Goal: Entertainment & Leisure: Consume media (video, audio)

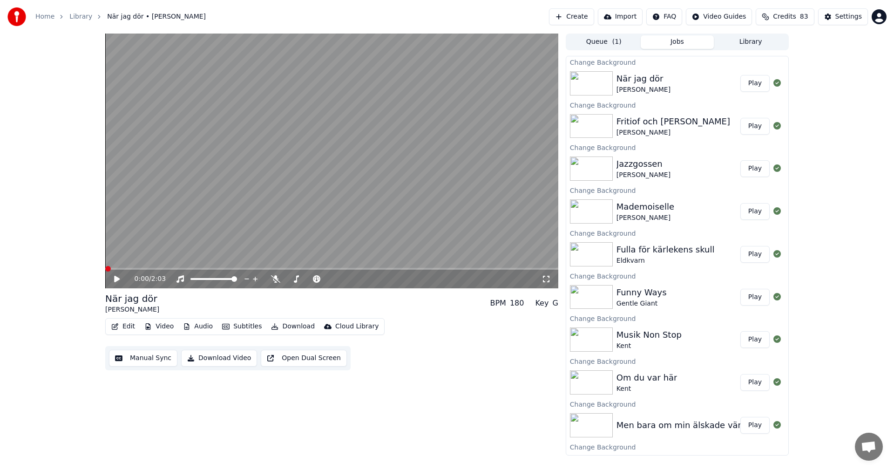
click at [764, 32] on div "Home Library När jag dör • [PERSON_NAME] Create Import FAQ Video Guides Credits…" at bounding box center [447, 17] width 894 height 34
click at [761, 42] on button "Library" at bounding box center [751, 42] width 74 height 14
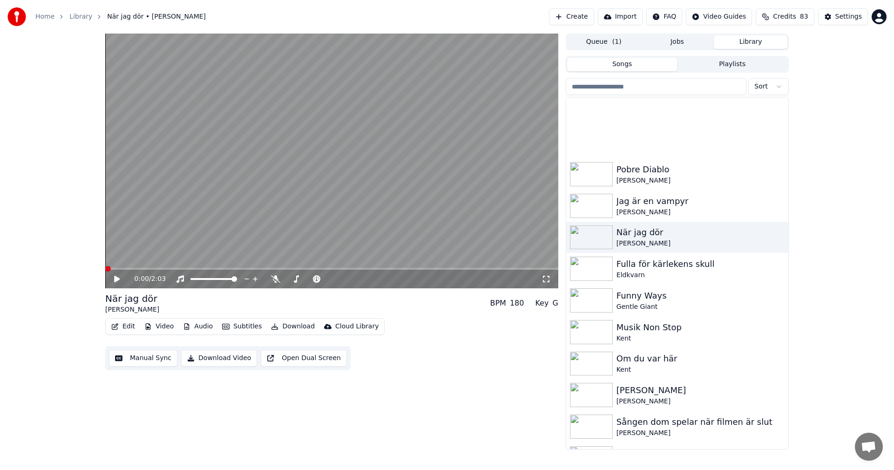
scroll to position [6031, 0]
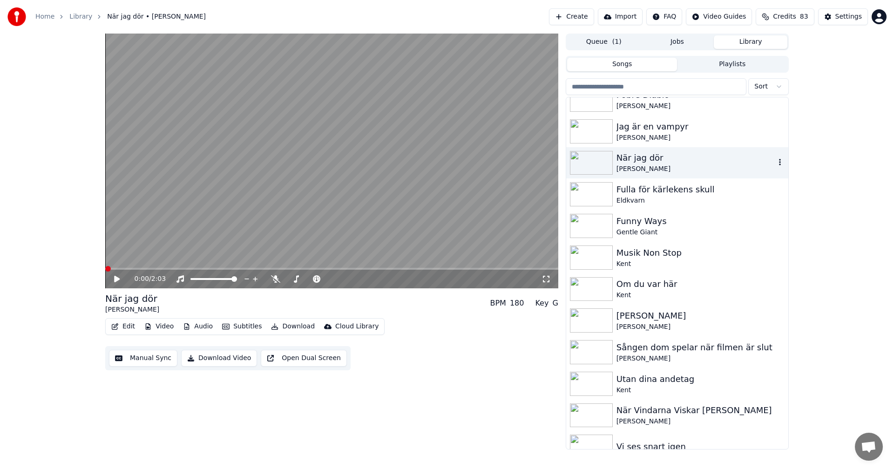
click at [683, 158] on div "När jag dör" at bounding box center [696, 157] width 159 height 13
click at [117, 279] on icon at bounding box center [117, 279] width 6 height 7
click at [117, 279] on icon at bounding box center [124, 278] width 22 height 7
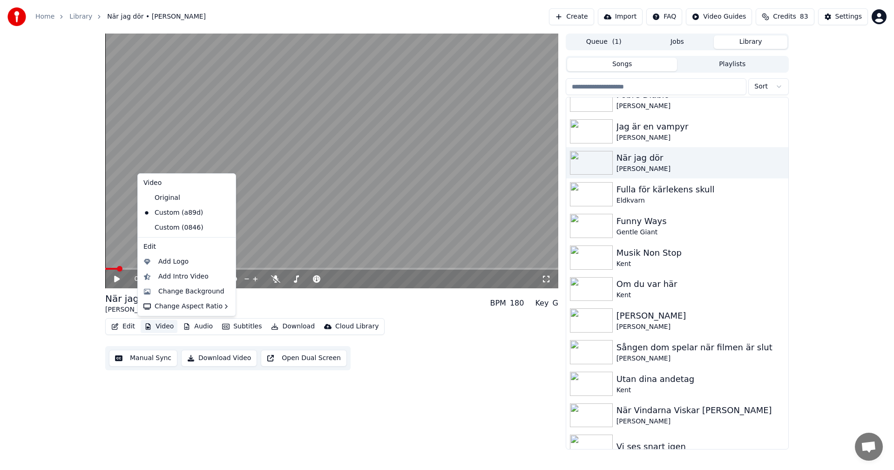
click at [161, 321] on button "Video" at bounding box center [159, 326] width 37 height 13
click at [194, 290] on div "Change Background" at bounding box center [191, 291] width 66 height 9
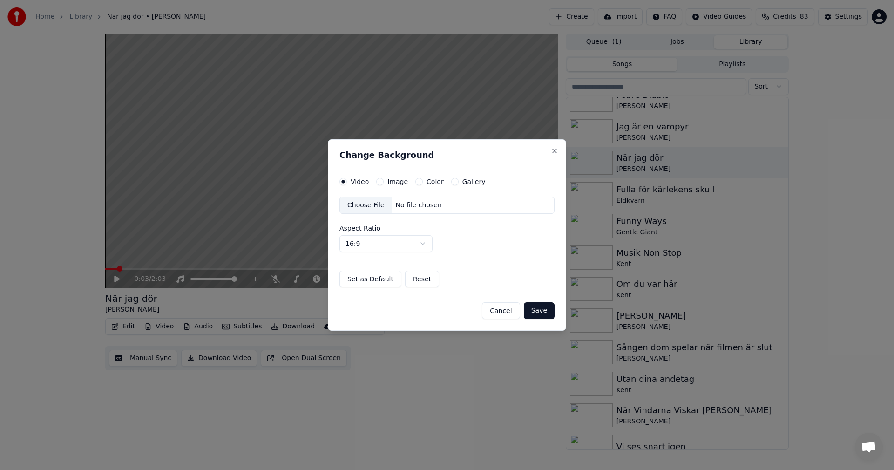
click at [452, 181] on button "Gallery" at bounding box center [454, 181] width 7 height 7
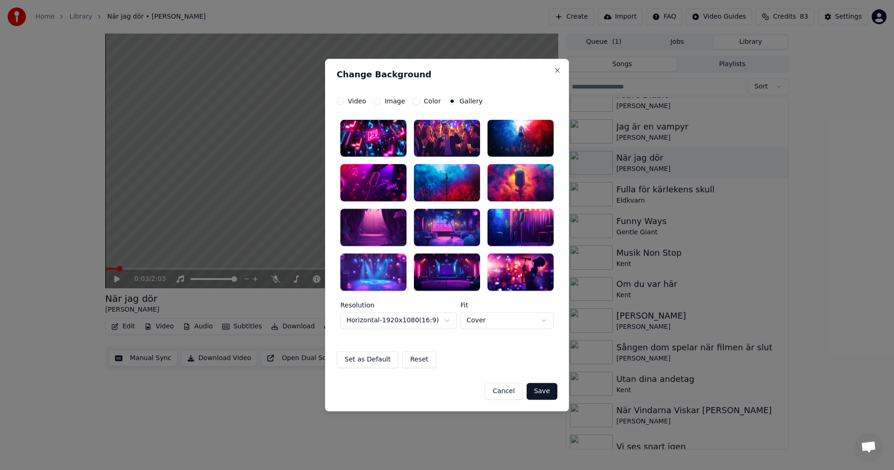
click at [451, 268] on div at bounding box center [447, 271] width 66 height 37
click at [550, 387] on button "Save" at bounding box center [542, 391] width 31 height 17
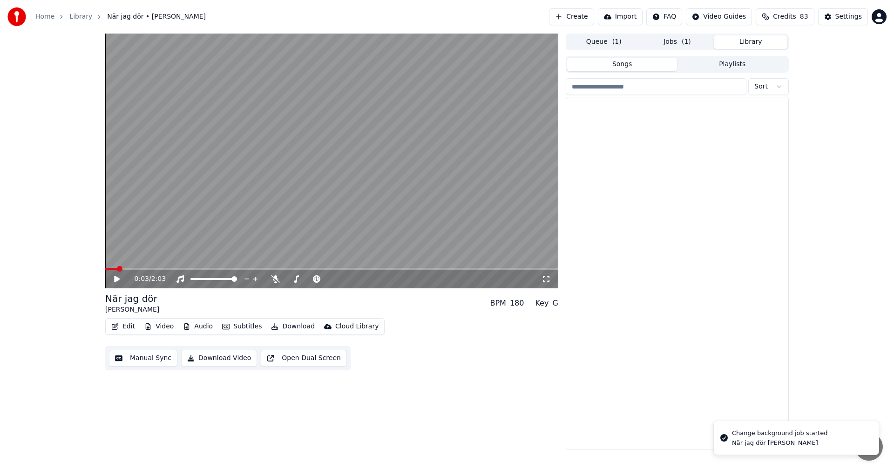
click at [763, 39] on button "Library" at bounding box center [751, 42] width 74 height 14
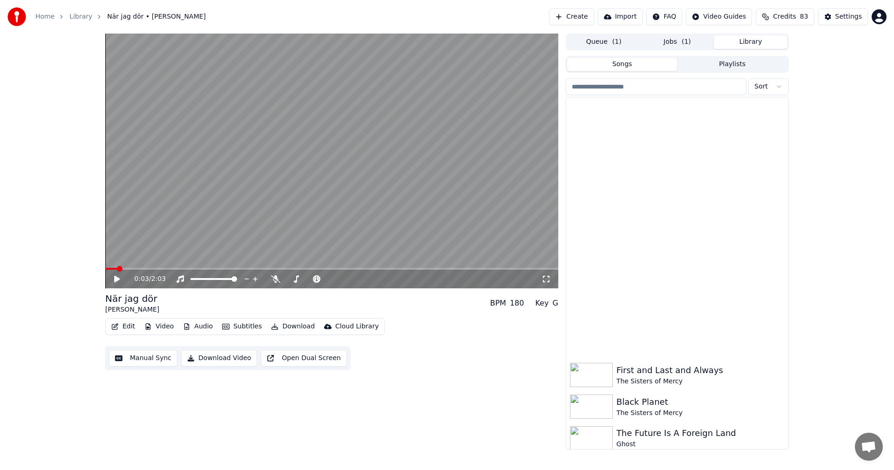
scroll to position [5936, 0]
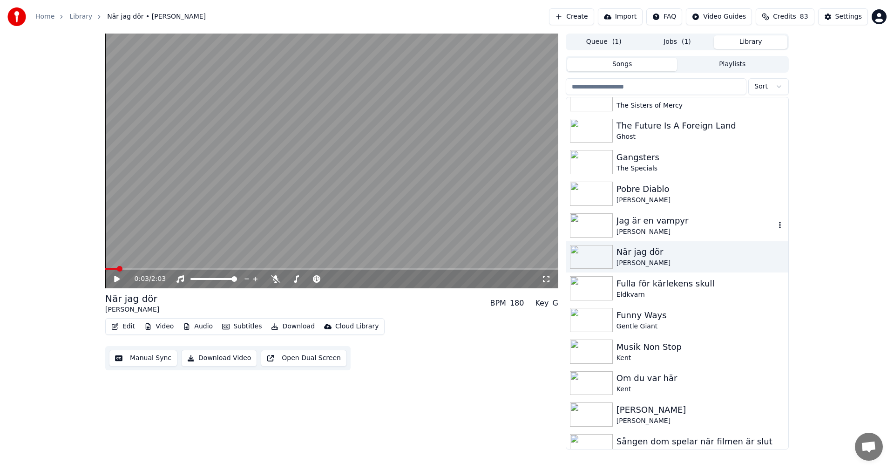
click at [705, 225] on div "Jag är en vampyr" at bounding box center [696, 220] width 159 height 13
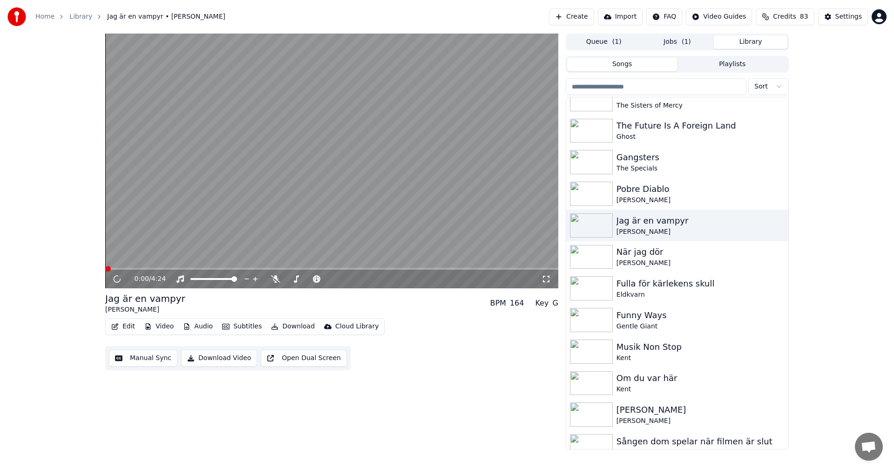
click at [168, 329] on button "Video" at bounding box center [159, 326] width 37 height 13
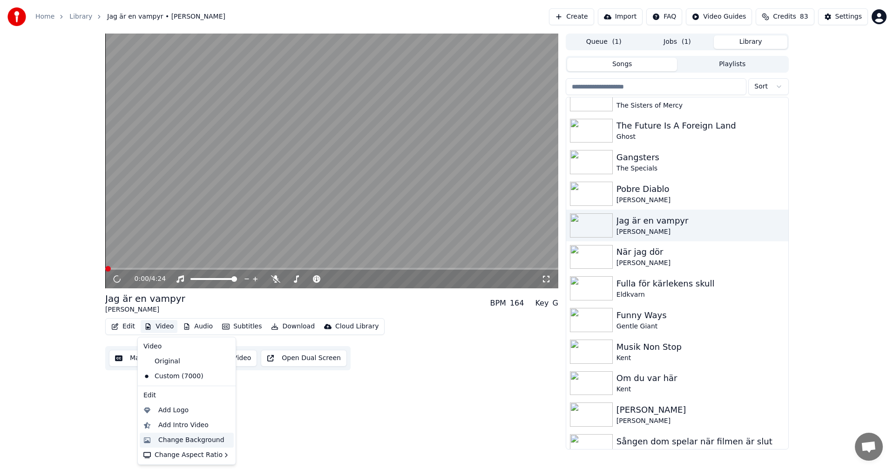
click at [181, 436] on div "Change Background" at bounding box center [191, 439] width 66 height 9
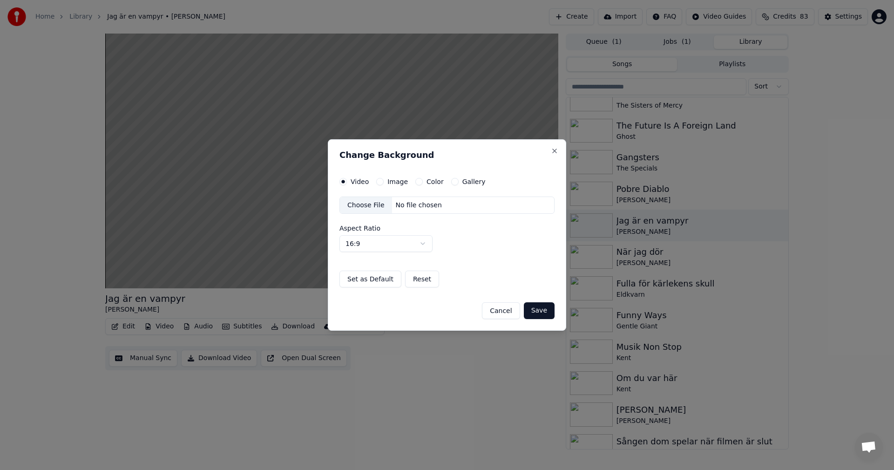
click at [451, 183] on button "Gallery" at bounding box center [454, 181] width 7 height 7
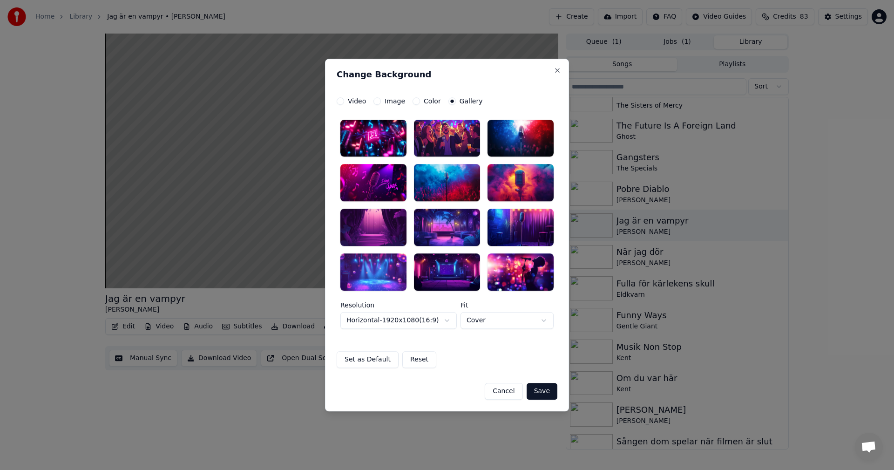
click at [378, 279] on div at bounding box center [373, 271] width 66 height 37
click at [537, 390] on button "Save" at bounding box center [542, 391] width 31 height 17
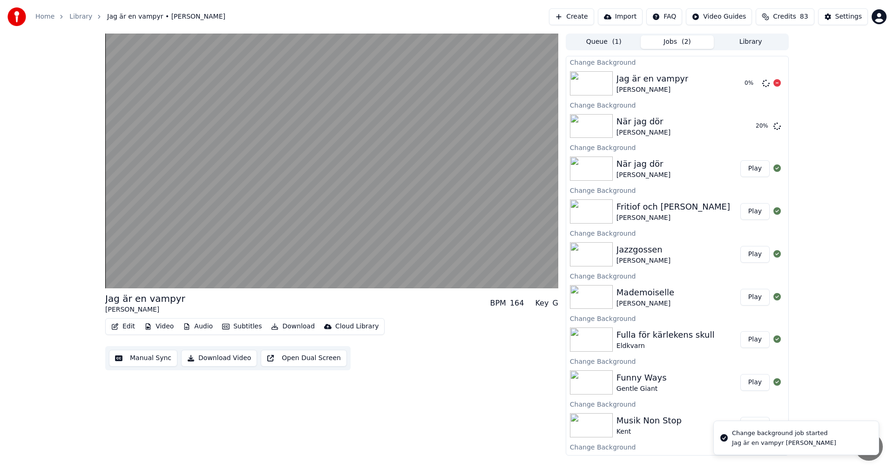
click at [758, 41] on button "Library" at bounding box center [751, 42] width 74 height 14
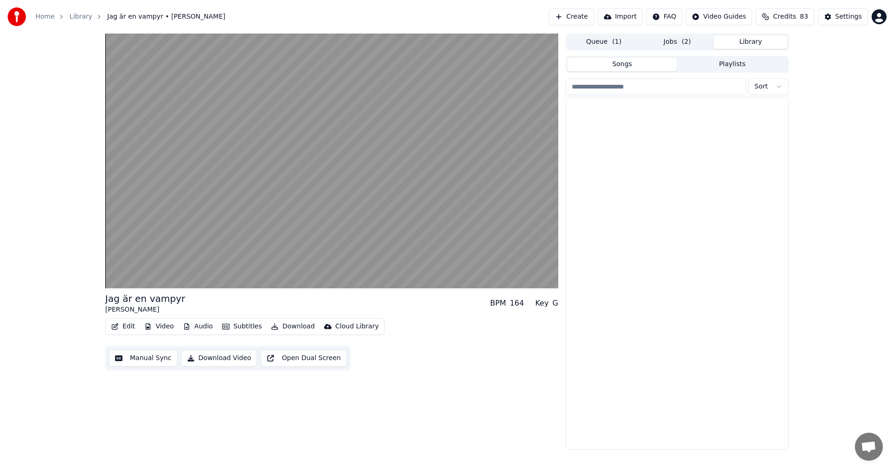
scroll to position [5893, 0]
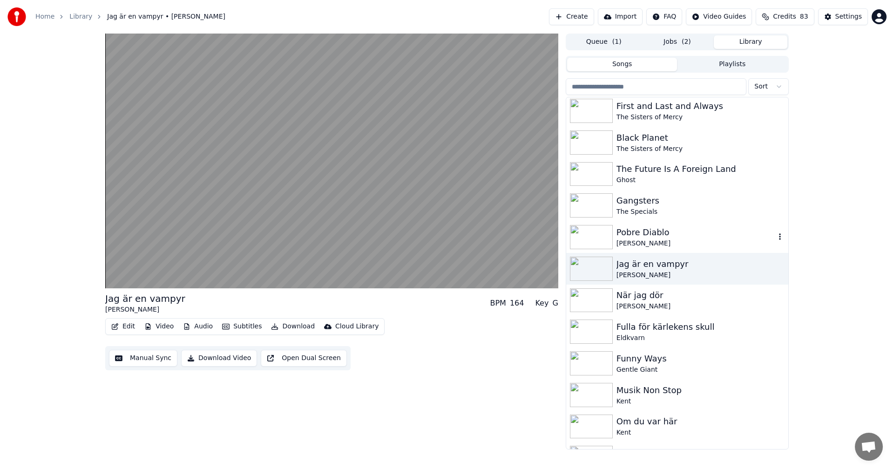
click at [711, 234] on div "Pobre Diablo" at bounding box center [696, 232] width 159 height 13
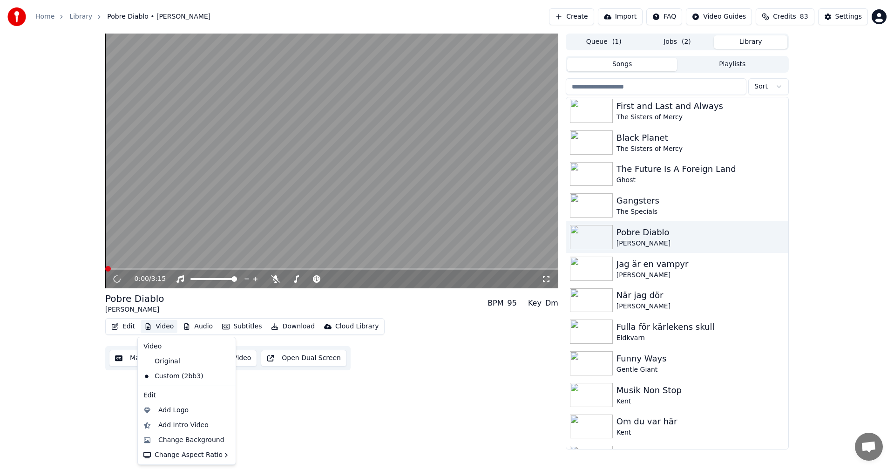
click at [154, 327] on button "Video" at bounding box center [159, 326] width 37 height 13
click at [192, 434] on div "Change Background" at bounding box center [187, 440] width 94 height 15
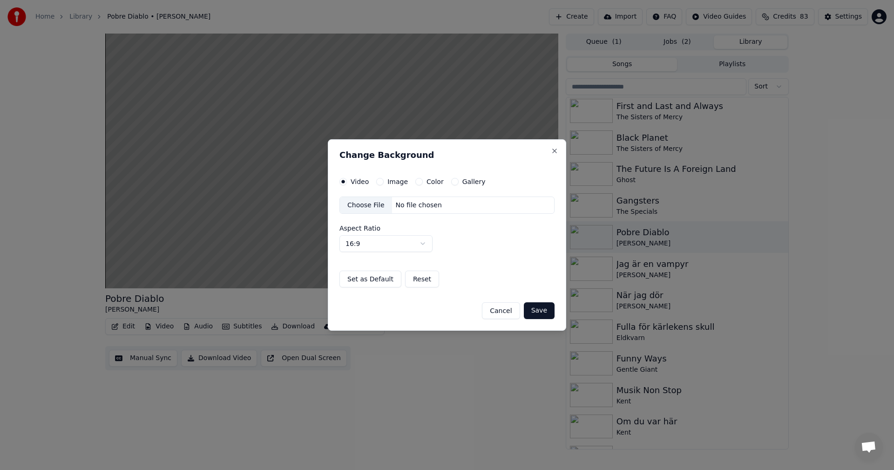
click at [453, 183] on button "Gallery" at bounding box center [454, 181] width 7 height 7
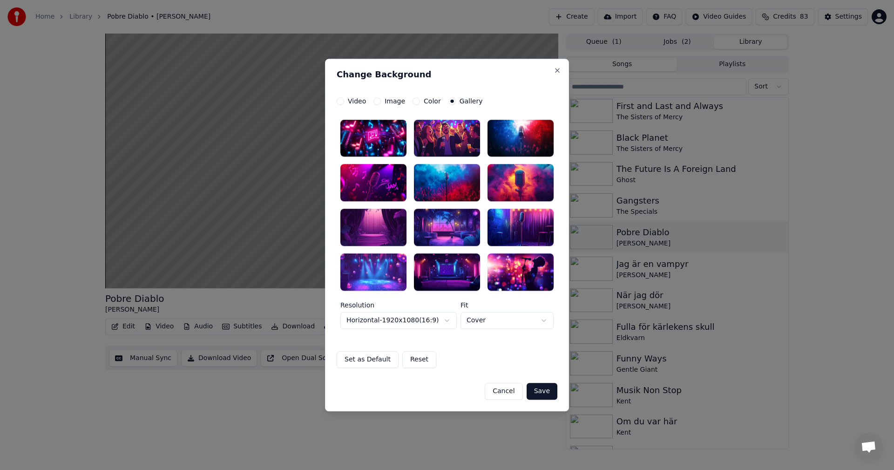
click at [374, 269] on div at bounding box center [373, 271] width 66 height 37
click at [542, 390] on button "Save" at bounding box center [542, 391] width 31 height 17
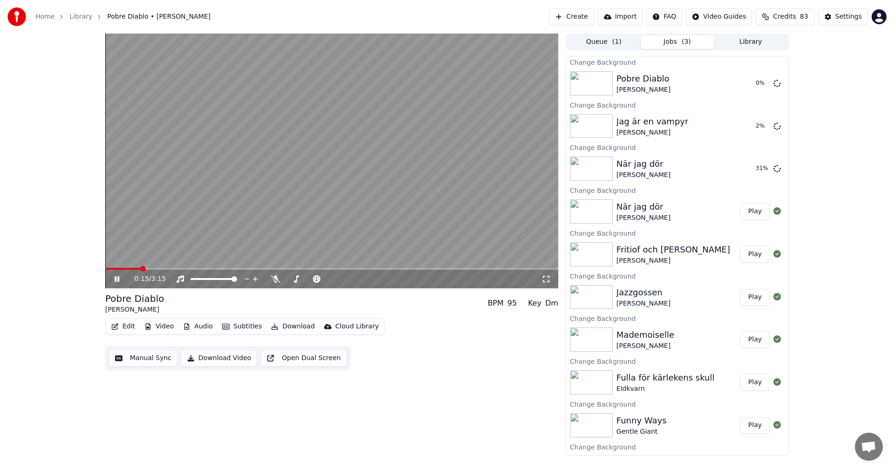
click at [115, 279] on icon at bounding box center [117, 279] width 5 height 6
click at [748, 40] on button "Library" at bounding box center [751, 42] width 74 height 14
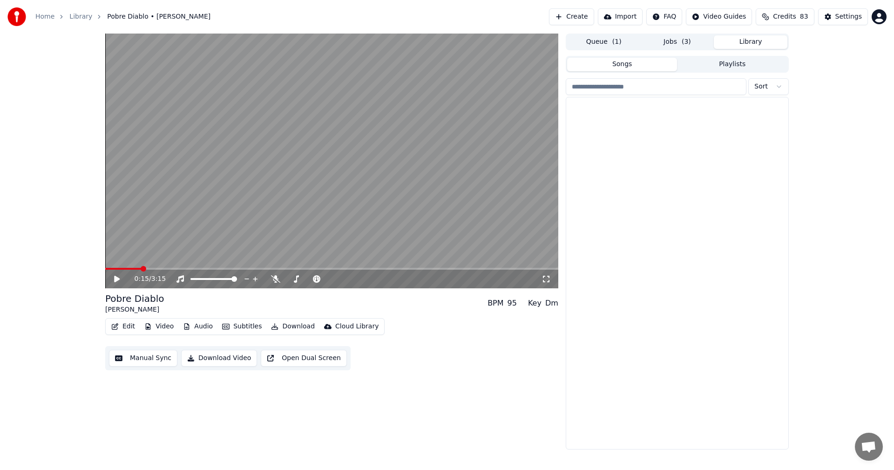
scroll to position [5798, 0]
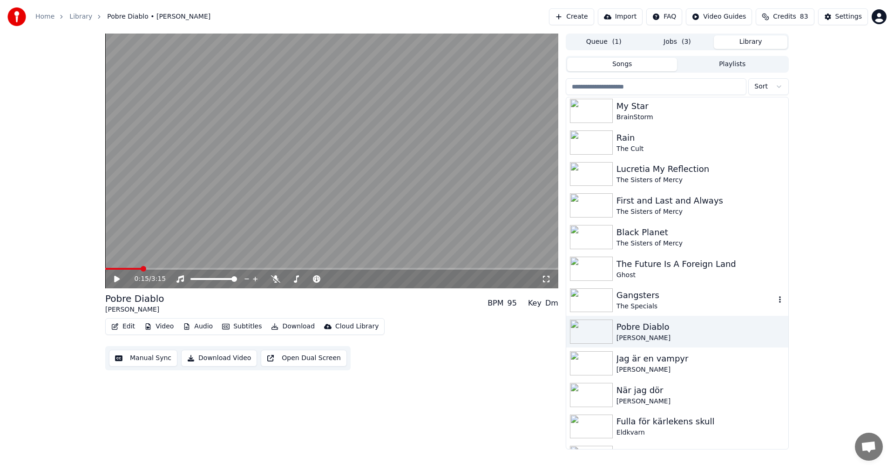
click at [707, 292] on div "Gangsters" at bounding box center [696, 295] width 159 height 13
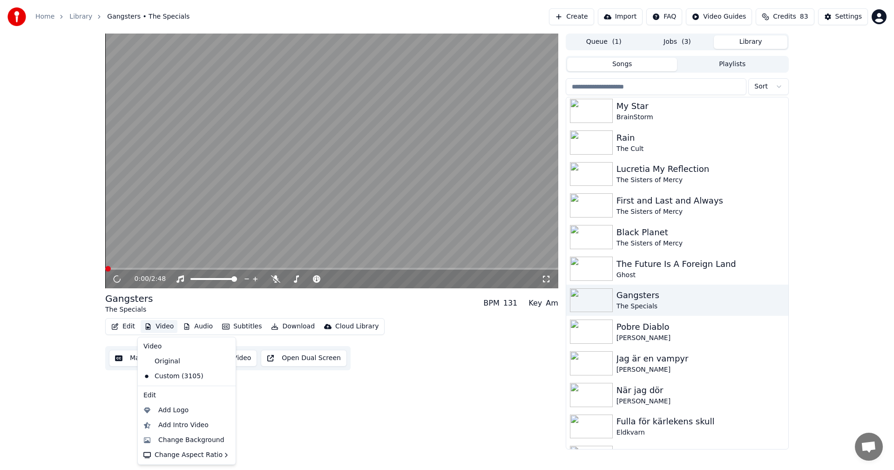
click at [167, 326] on button "Video" at bounding box center [159, 326] width 37 height 13
click at [186, 440] on div "Change Background" at bounding box center [191, 439] width 66 height 9
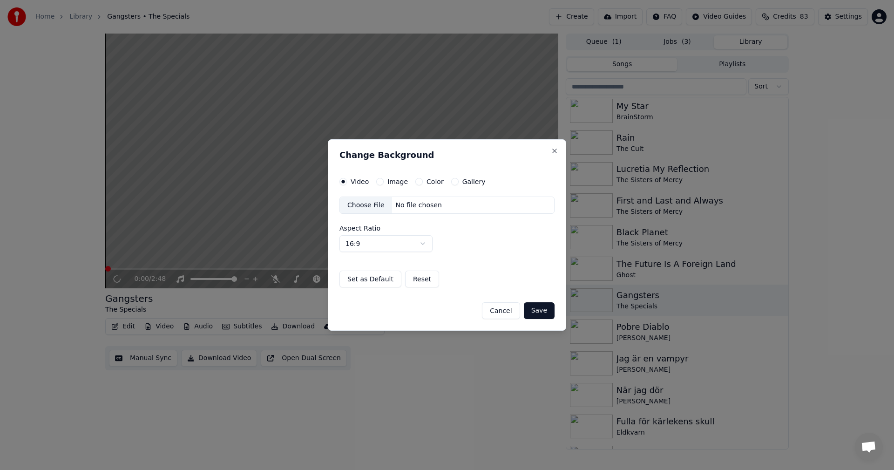
click at [449, 186] on div "Video Image Color Gallery Choose File No file chosen Aspect Ratio 16:9 **** ***…" at bounding box center [447, 233] width 215 height 110
click at [451, 183] on button "Gallery" at bounding box center [454, 181] width 7 height 7
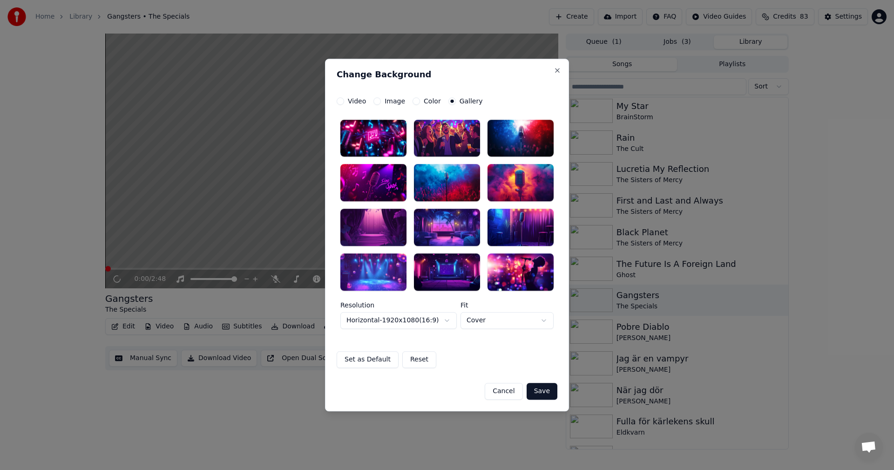
click at [390, 271] on div at bounding box center [373, 271] width 66 height 37
click at [549, 392] on button "Save" at bounding box center [542, 391] width 31 height 17
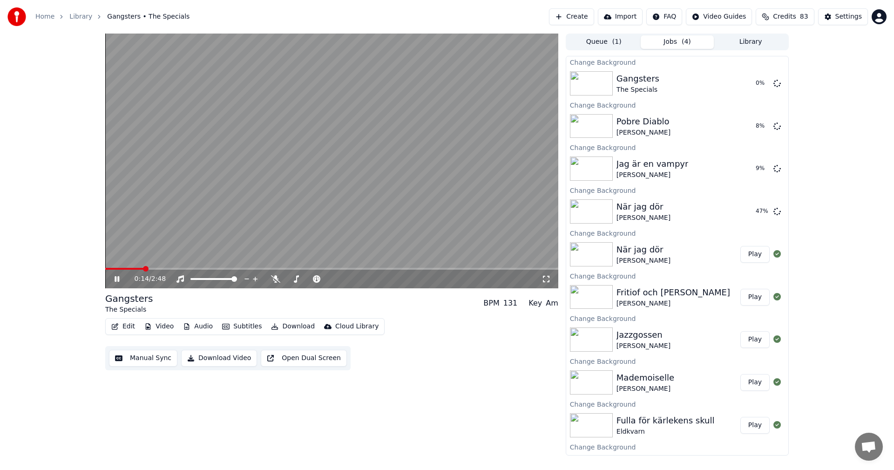
click at [116, 279] on icon at bounding box center [117, 279] width 5 height 6
click at [751, 43] on button "Library" at bounding box center [751, 42] width 74 height 14
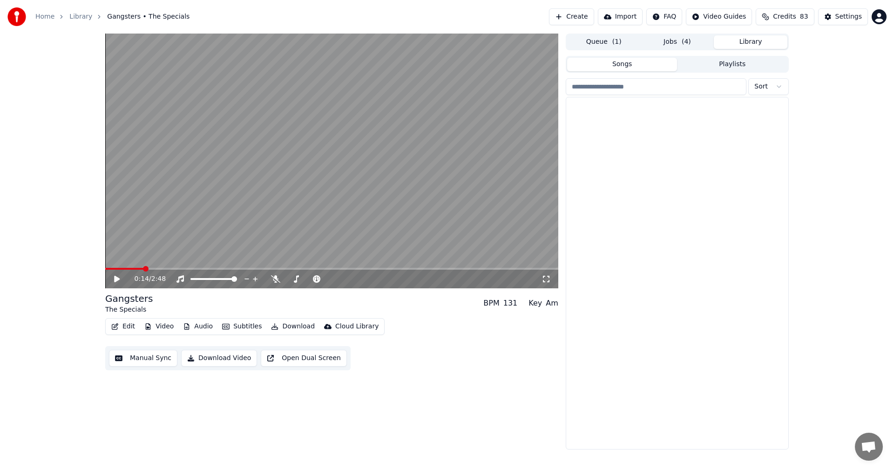
scroll to position [6052, 0]
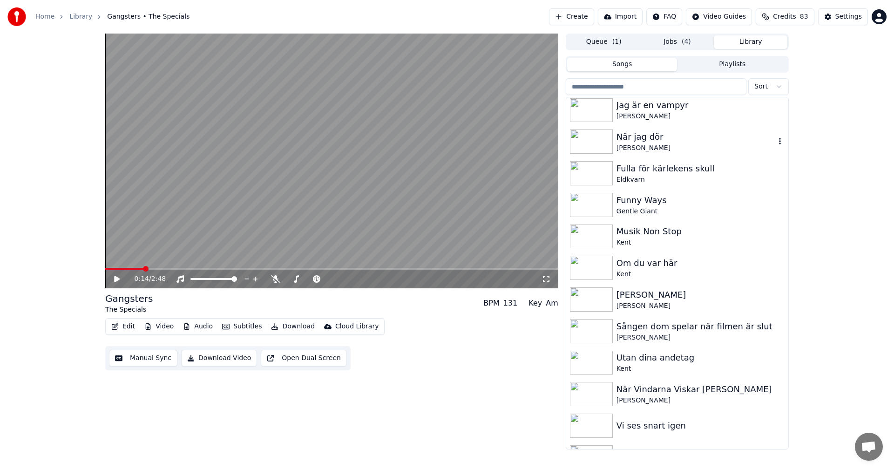
click at [780, 153] on div "När jag dör [PERSON_NAME]" at bounding box center [677, 142] width 222 height 32
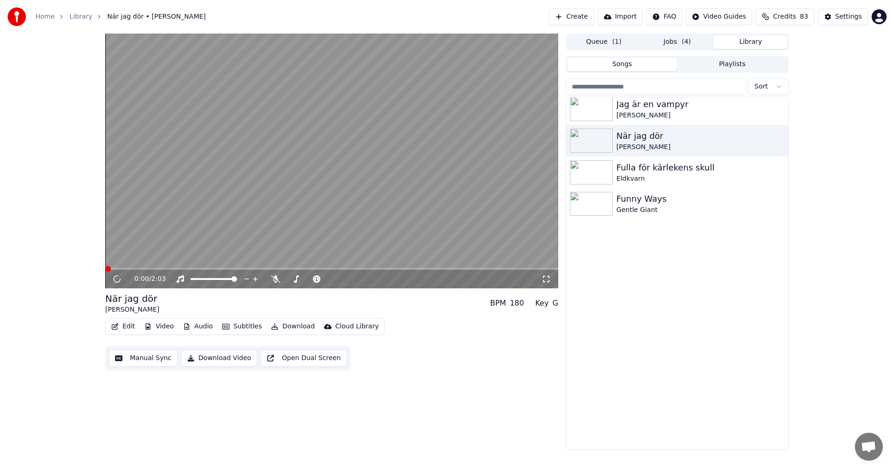
scroll to position [5744, 0]
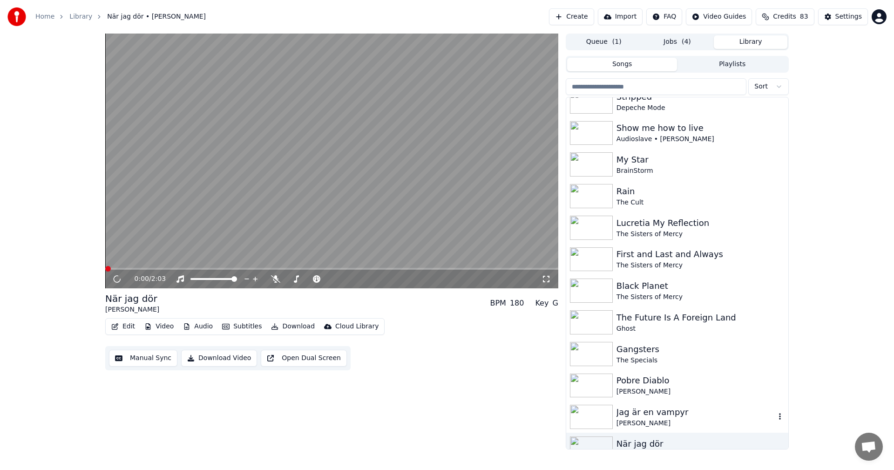
click at [683, 407] on div "Jag är en vampyr" at bounding box center [696, 412] width 159 height 13
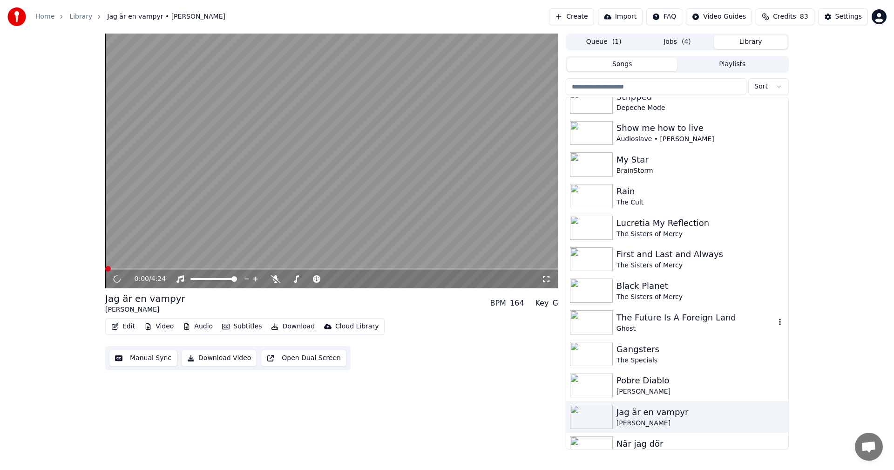
click at [683, 324] on div "Ghost" at bounding box center [696, 328] width 159 height 9
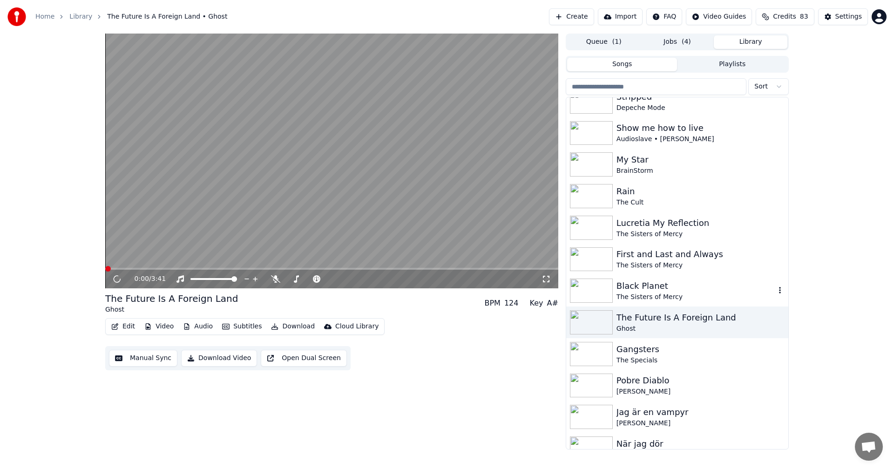
click at [688, 294] on div "The Sisters of Mercy" at bounding box center [696, 296] width 159 height 9
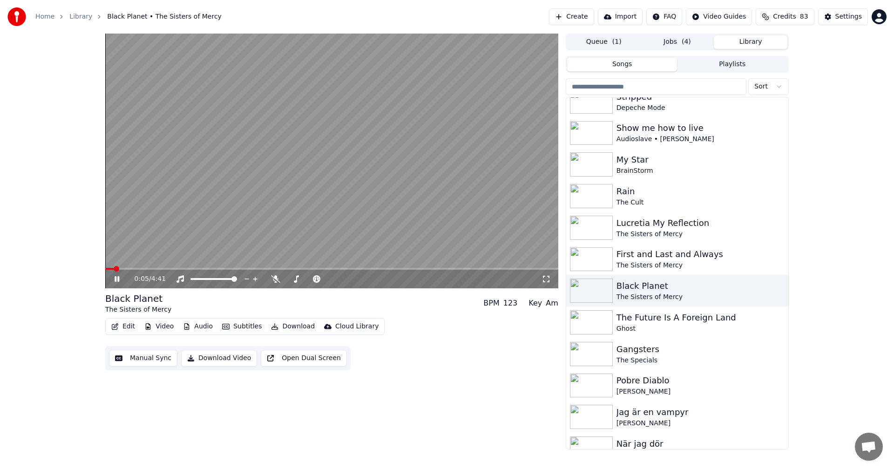
click at [156, 332] on button "Video" at bounding box center [159, 326] width 37 height 13
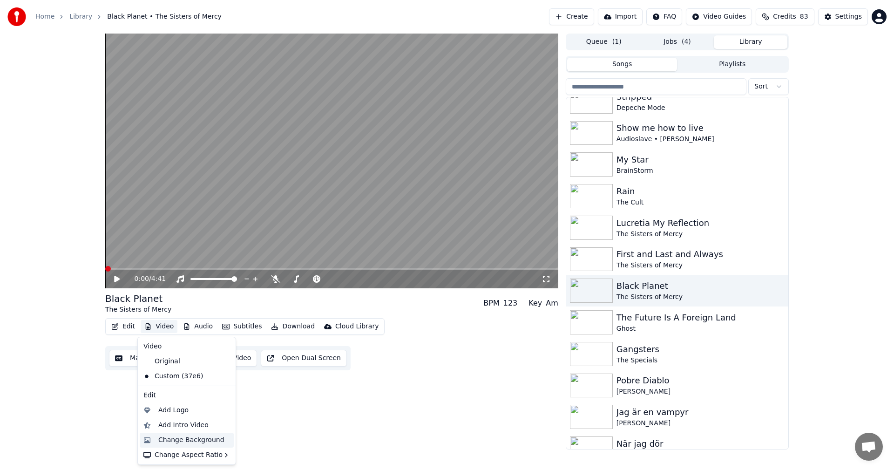
click at [187, 441] on div "Change Background" at bounding box center [191, 439] width 66 height 9
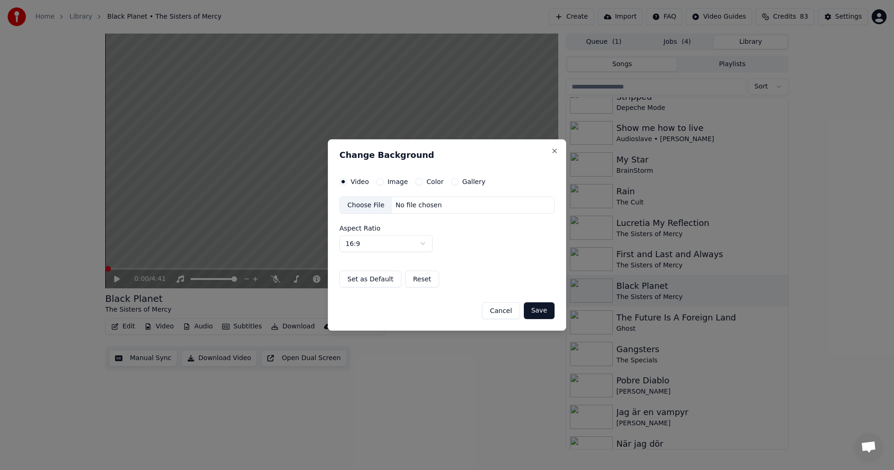
click at [454, 182] on button "Gallery" at bounding box center [454, 181] width 7 height 7
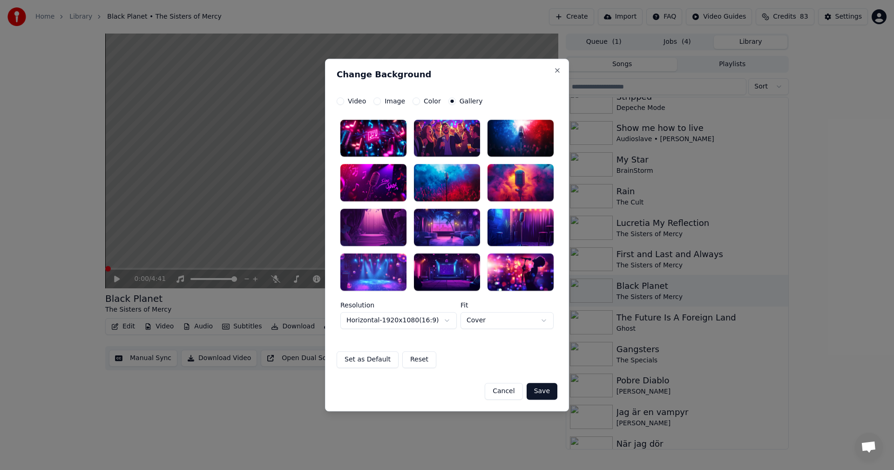
click at [382, 276] on div at bounding box center [373, 271] width 66 height 37
click at [542, 392] on button "Save" at bounding box center [542, 391] width 31 height 17
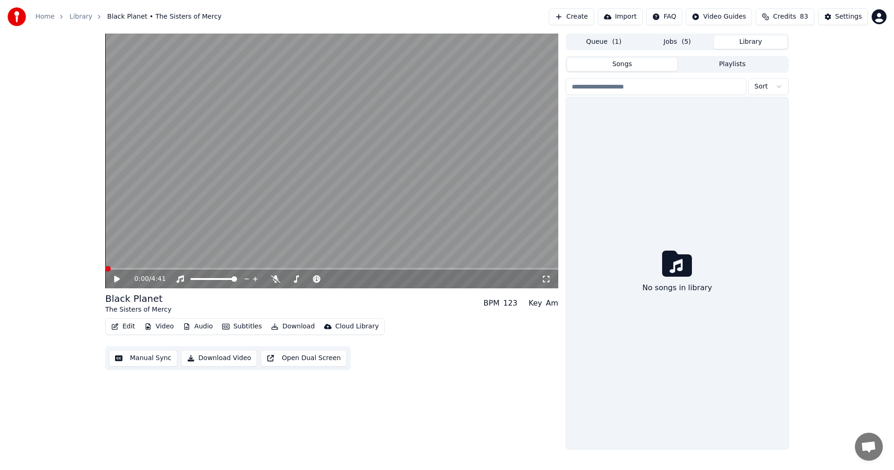
click at [769, 38] on button "Library" at bounding box center [751, 42] width 74 height 14
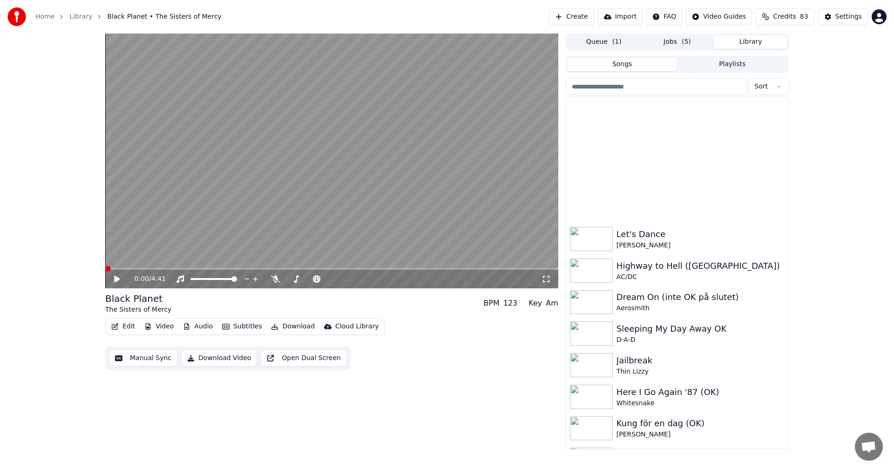
scroll to position [5406, 0]
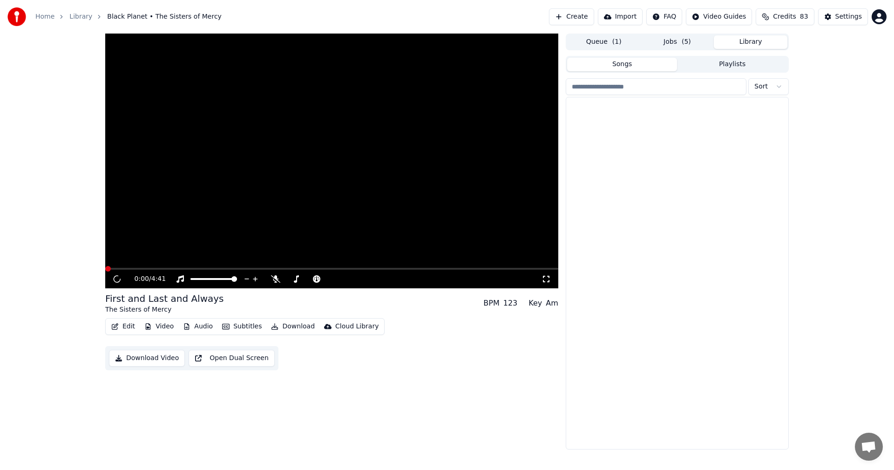
scroll to position [5830, 0]
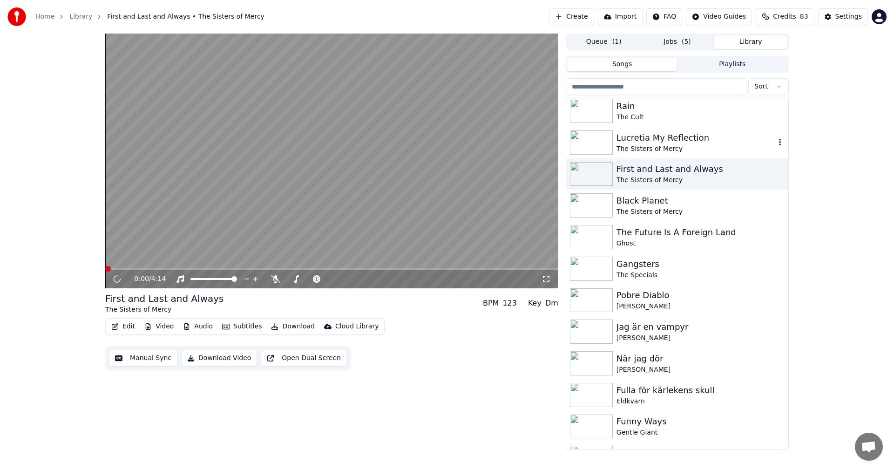
click at [716, 138] on div "Lucretia My Reflection" at bounding box center [696, 137] width 159 height 13
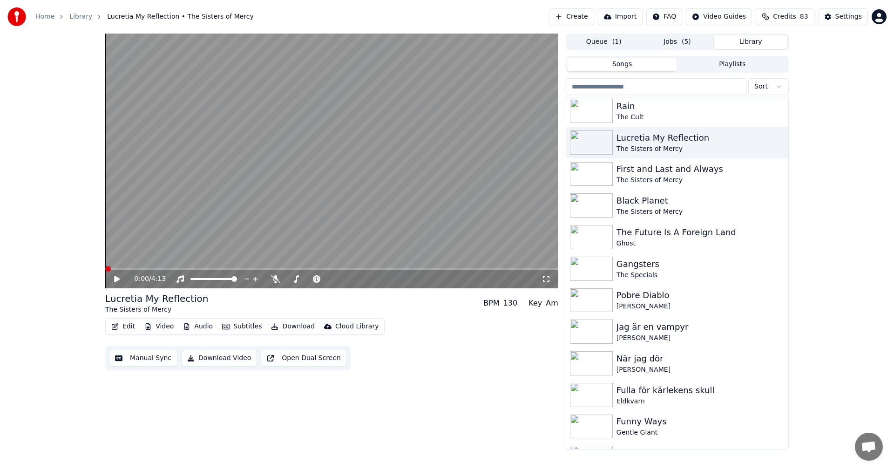
click at [158, 324] on button "Video" at bounding box center [159, 326] width 37 height 13
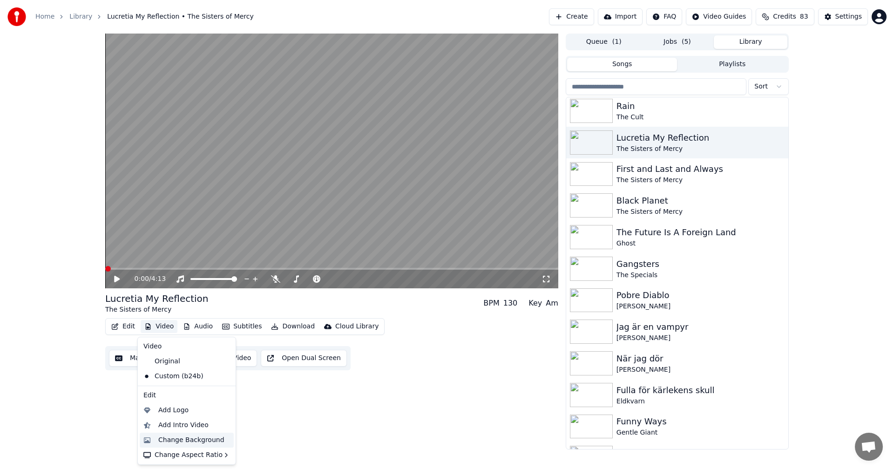
click at [195, 442] on div "Change Background" at bounding box center [191, 439] width 66 height 9
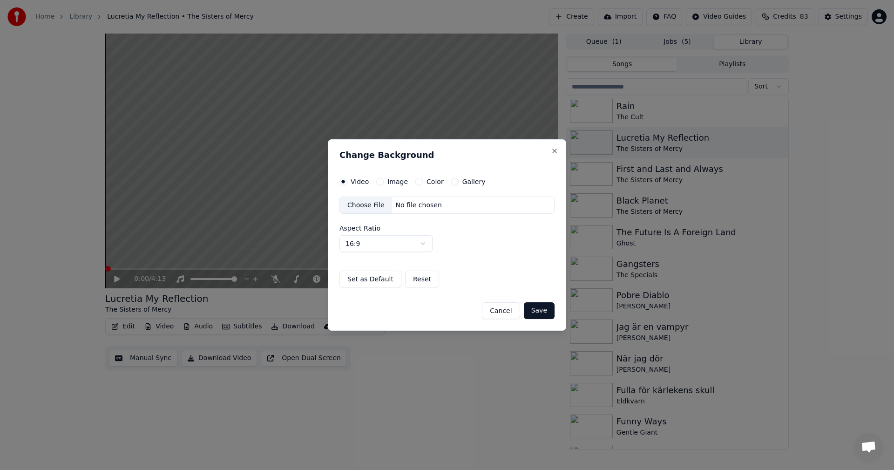
click at [451, 182] on button "Gallery" at bounding box center [454, 181] width 7 height 7
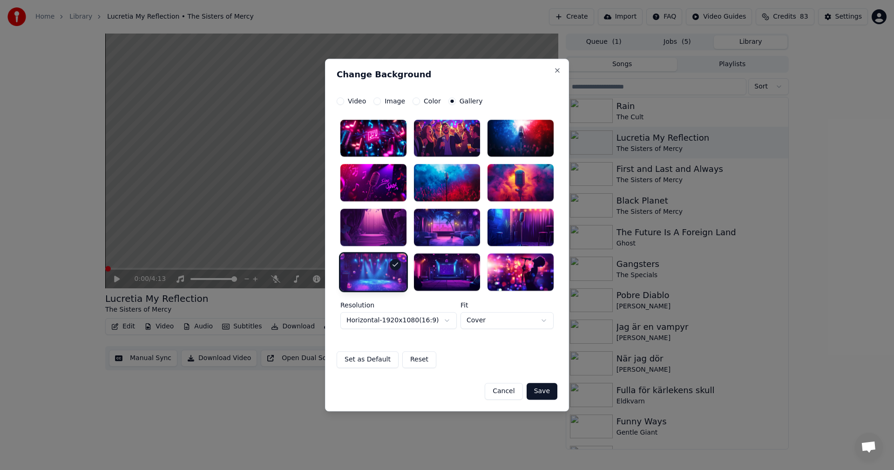
click at [549, 393] on button "Save" at bounding box center [542, 391] width 31 height 17
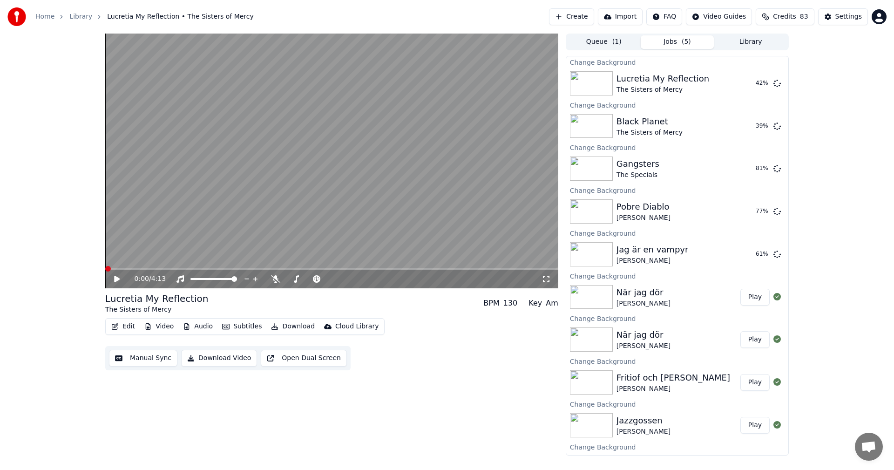
click at [741, 41] on button "Library" at bounding box center [751, 42] width 74 height 14
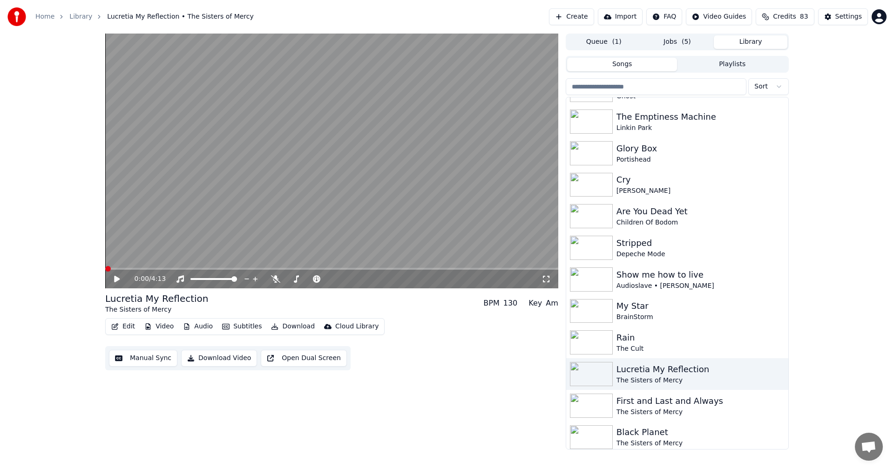
scroll to position [5671, 0]
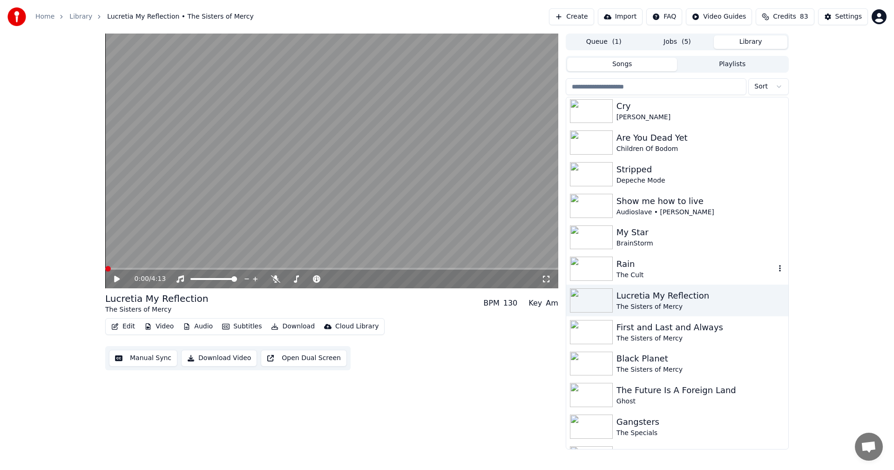
click at [698, 273] on div "The Cult" at bounding box center [696, 275] width 159 height 9
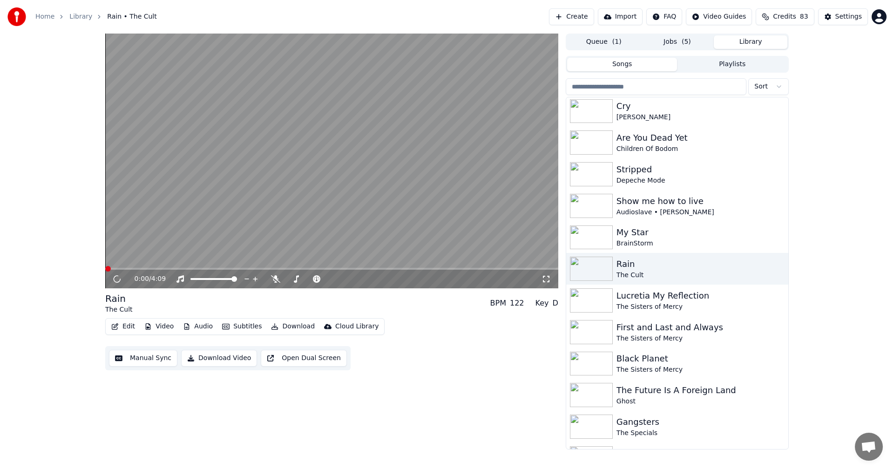
click at [163, 326] on button "Video" at bounding box center [159, 326] width 37 height 13
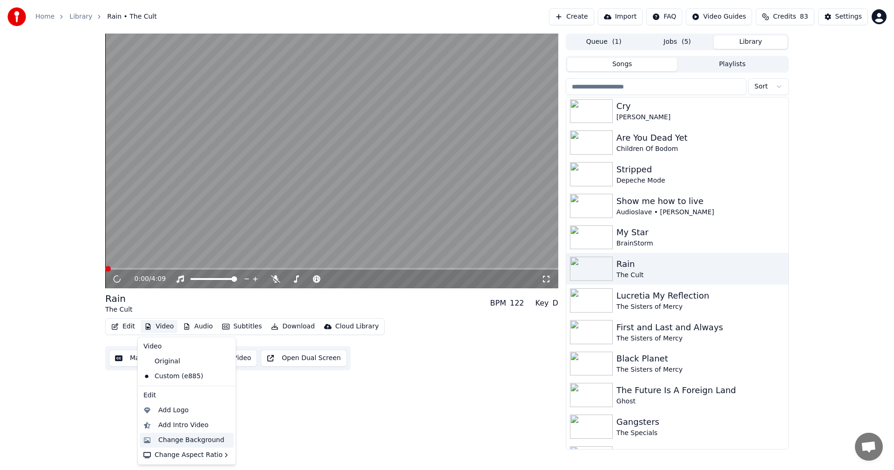
click at [188, 443] on div "Change Background" at bounding box center [191, 439] width 66 height 9
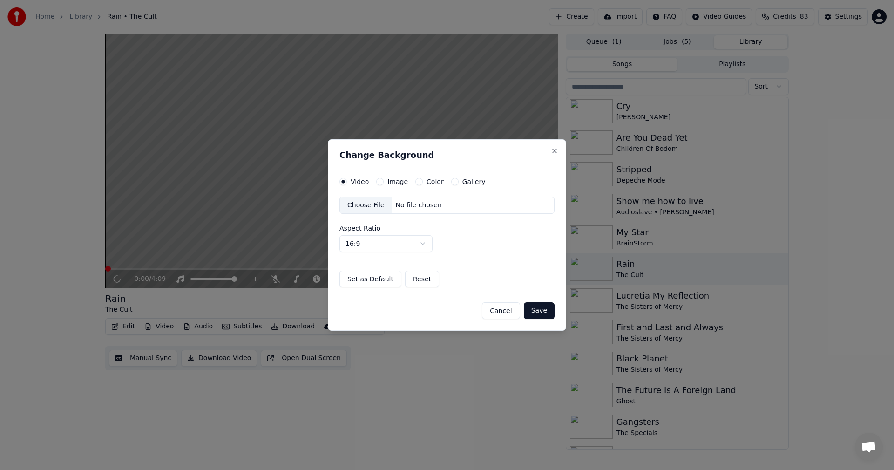
click at [451, 180] on button "Gallery" at bounding box center [454, 181] width 7 height 7
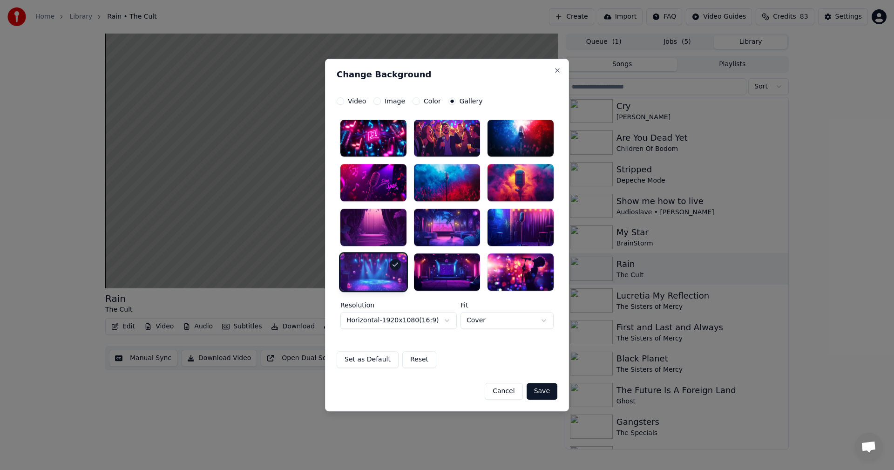
click at [544, 391] on button "Save" at bounding box center [542, 391] width 31 height 17
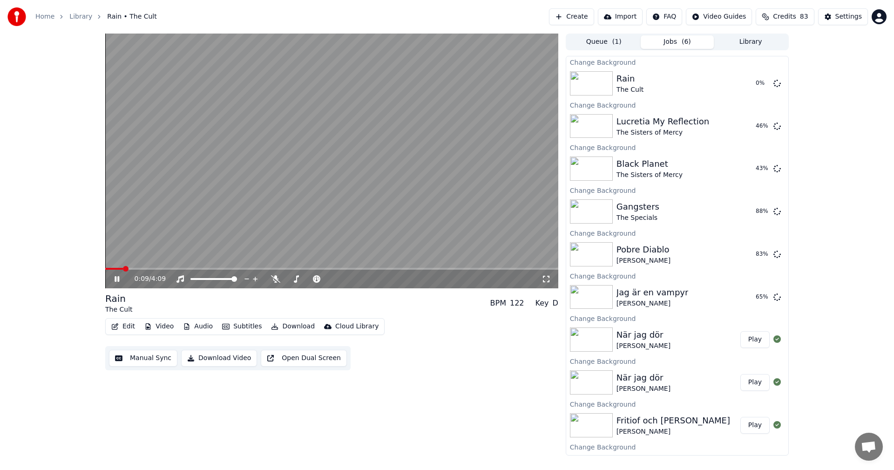
click at [117, 281] on icon at bounding box center [124, 278] width 22 height 7
click at [767, 43] on button "Library" at bounding box center [751, 42] width 74 height 14
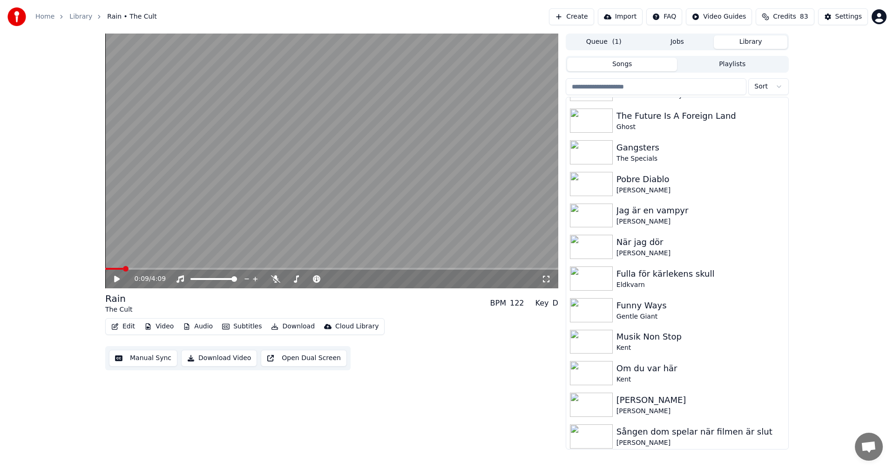
scroll to position [5925, 0]
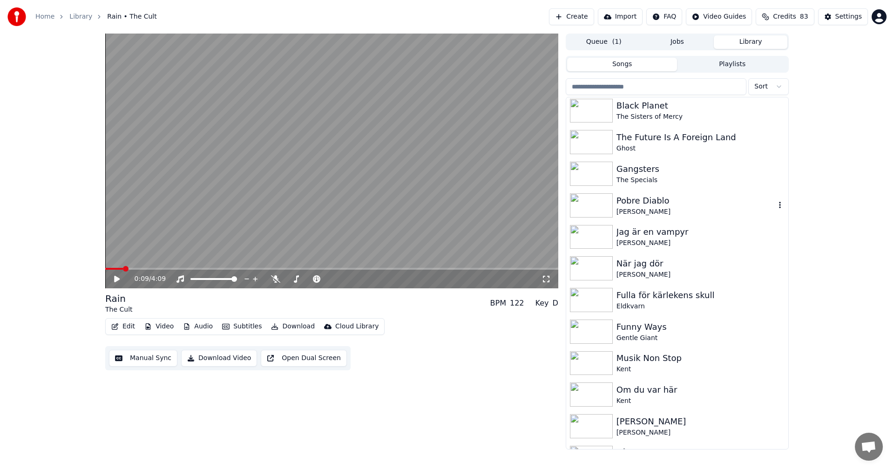
click at [636, 200] on div "Pobre Diablo" at bounding box center [696, 200] width 159 height 13
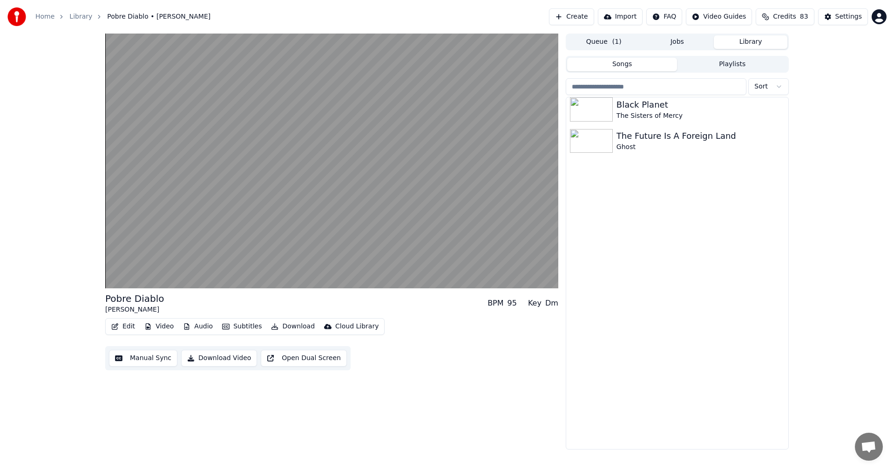
scroll to position [5617, 0]
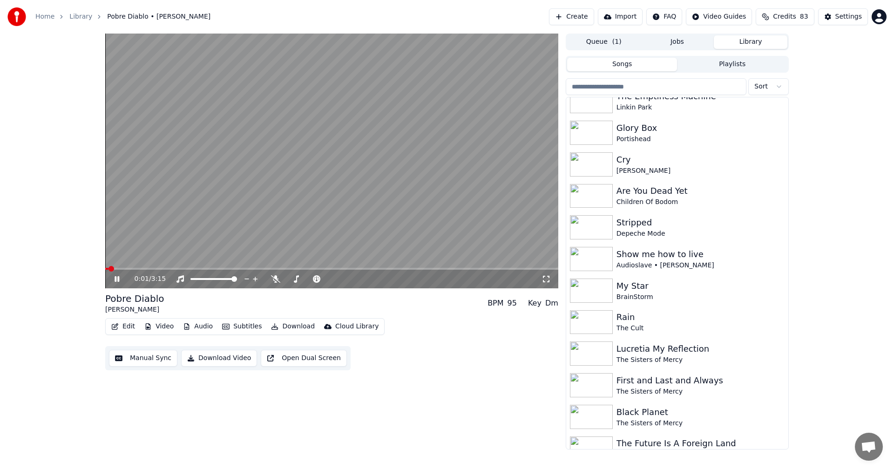
click at [116, 279] on icon at bounding box center [117, 279] width 5 height 6
click at [712, 329] on div "The Cult" at bounding box center [696, 328] width 159 height 9
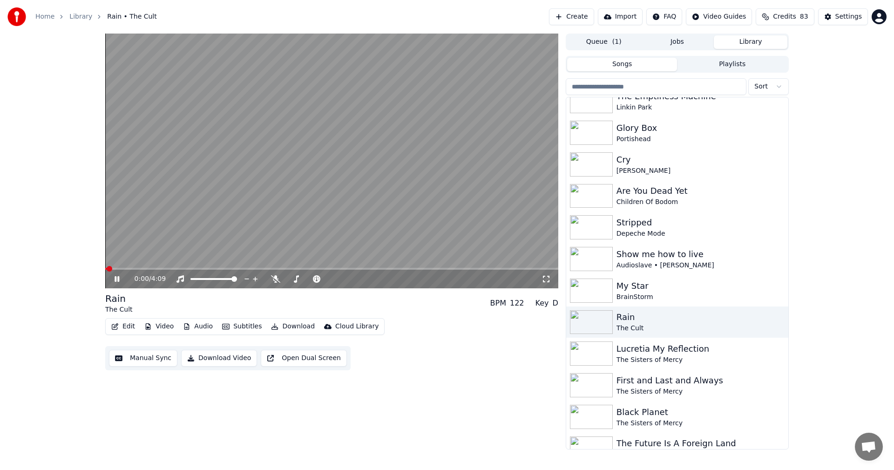
click at [116, 279] on icon at bounding box center [117, 279] width 5 height 6
click at [198, 282] on span at bounding box center [200, 279] width 6 height 6
click at [639, 291] on div "My Star" at bounding box center [696, 285] width 159 height 13
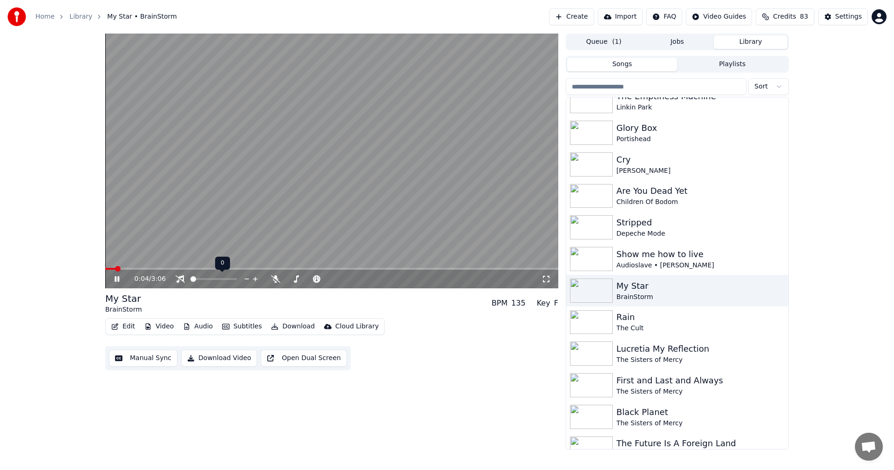
click at [190, 281] on span at bounding box center [193, 279] width 6 height 6
click at [161, 326] on button "Video" at bounding box center [159, 326] width 37 height 13
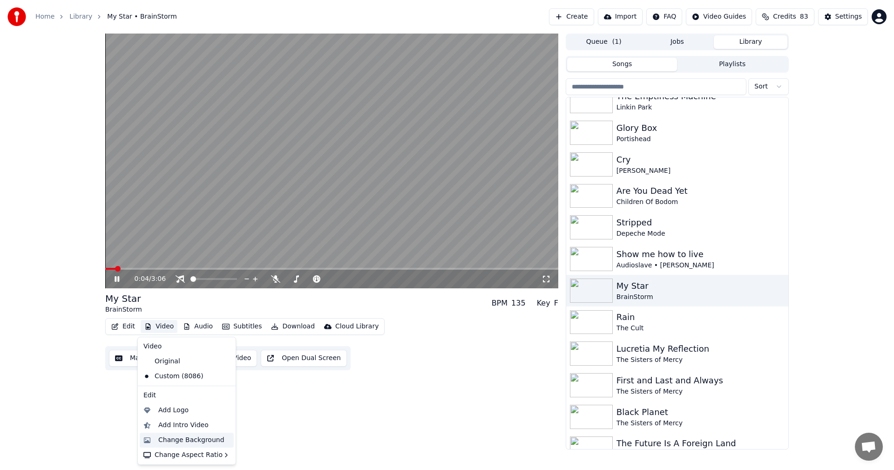
click at [197, 442] on div "Change Background" at bounding box center [191, 439] width 66 height 9
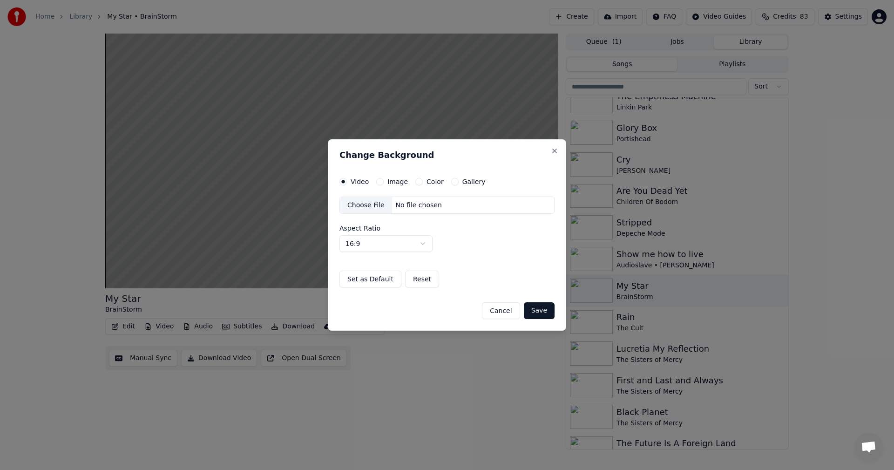
click at [451, 185] on div "Gallery" at bounding box center [468, 181] width 34 height 7
click at [453, 186] on div "Video Image Color Gallery Choose File No file chosen Aspect Ratio 16:9 **** ***…" at bounding box center [447, 233] width 215 height 110
click at [451, 181] on button "Gallery" at bounding box center [454, 181] width 7 height 7
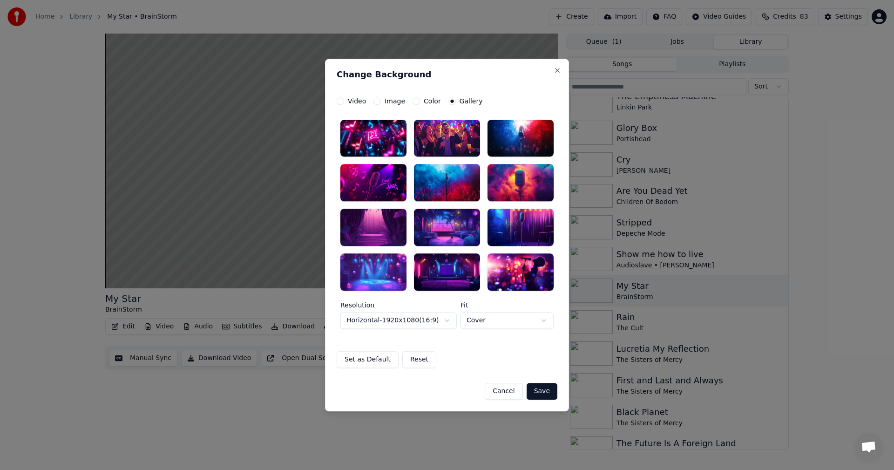
click at [381, 267] on div at bounding box center [373, 271] width 66 height 37
click at [548, 392] on button "Save" at bounding box center [542, 391] width 31 height 17
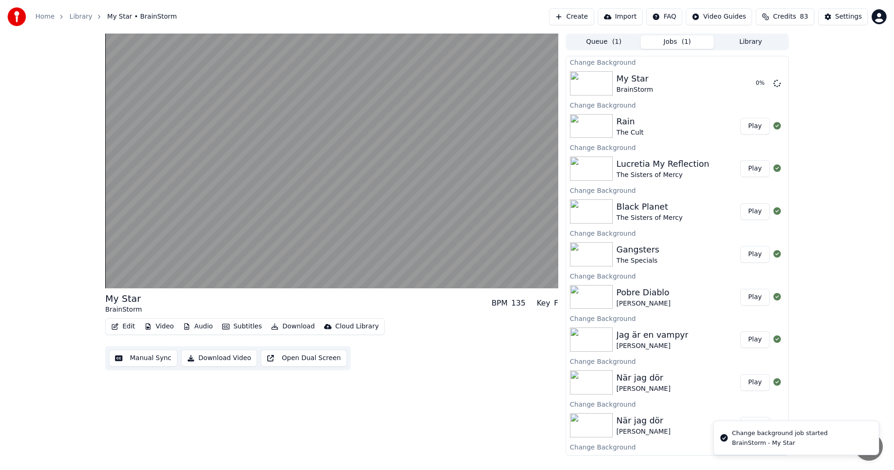
click at [776, 45] on button "Library" at bounding box center [751, 42] width 74 height 14
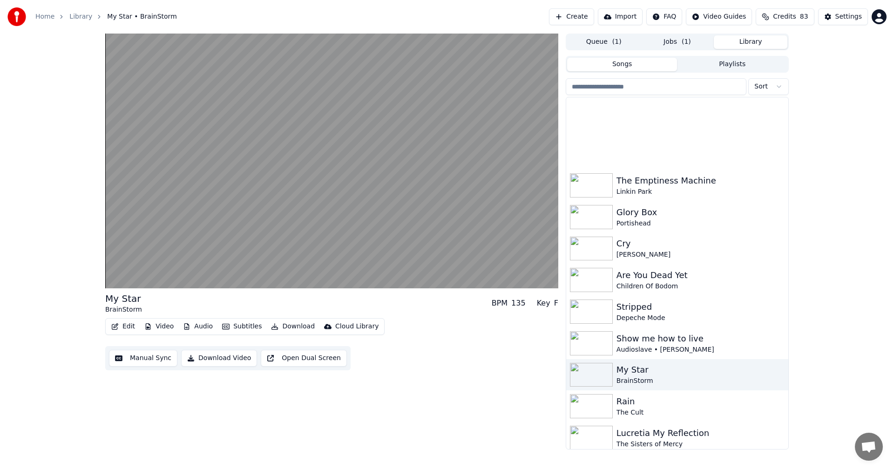
scroll to position [5639, 0]
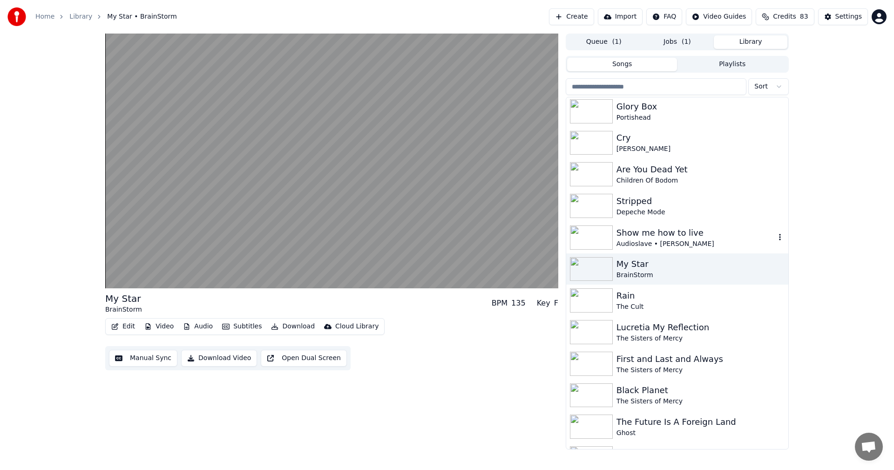
click at [693, 234] on div "Show me how to live" at bounding box center [696, 232] width 159 height 13
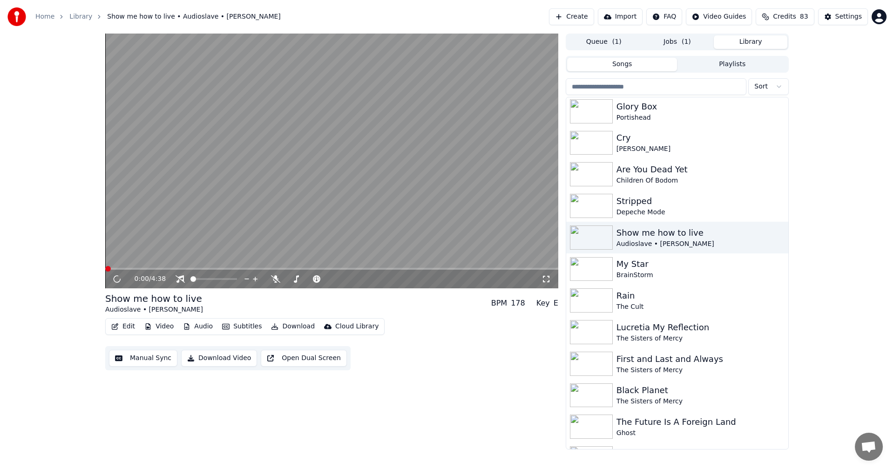
click at [163, 326] on button "Video" at bounding box center [159, 326] width 37 height 13
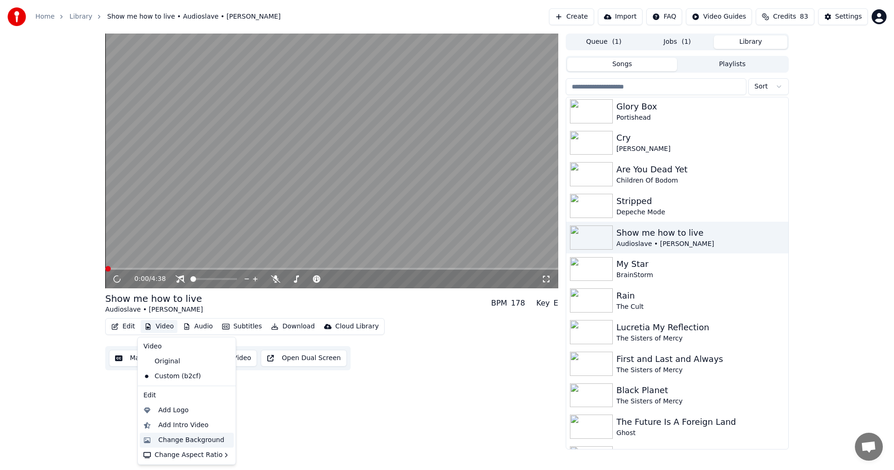
click at [194, 434] on div "Change Background" at bounding box center [187, 440] width 94 height 15
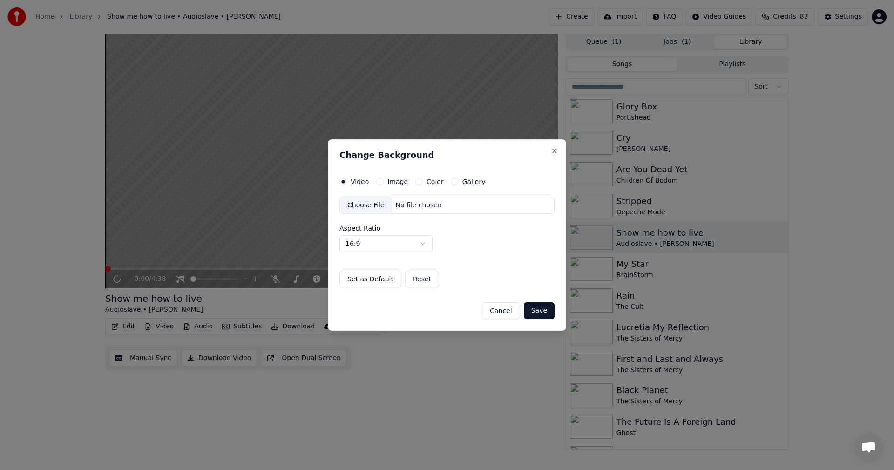
click at [452, 181] on button "Gallery" at bounding box center [454, 181] width 7 height 7
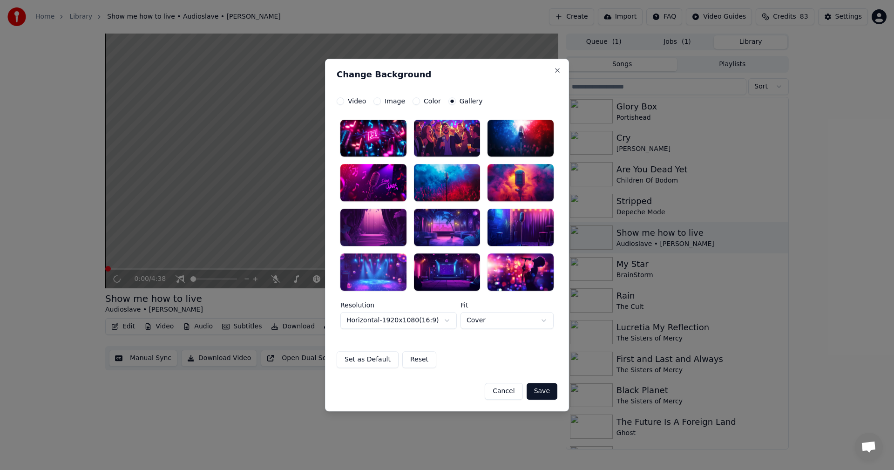
click at [377, 267] on div at bounding box center [373, 271] width 66 height 37
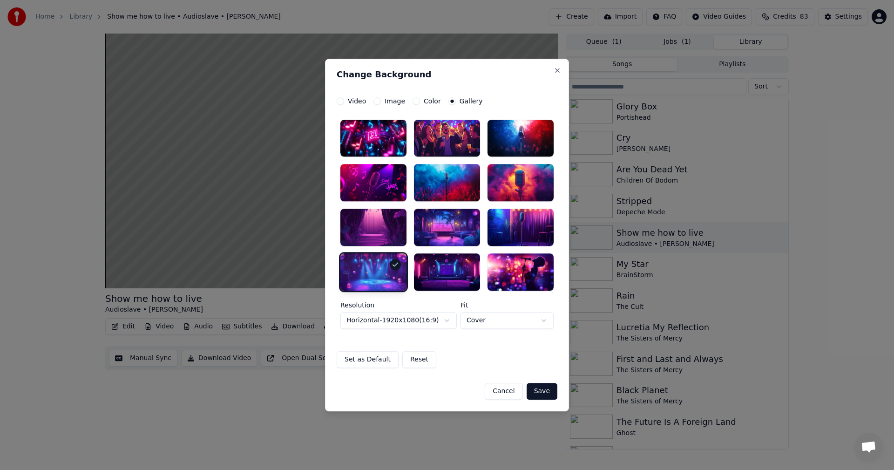
click at [553, 391] on button "Save" at bounding box center [542, 391] width 31 height 17
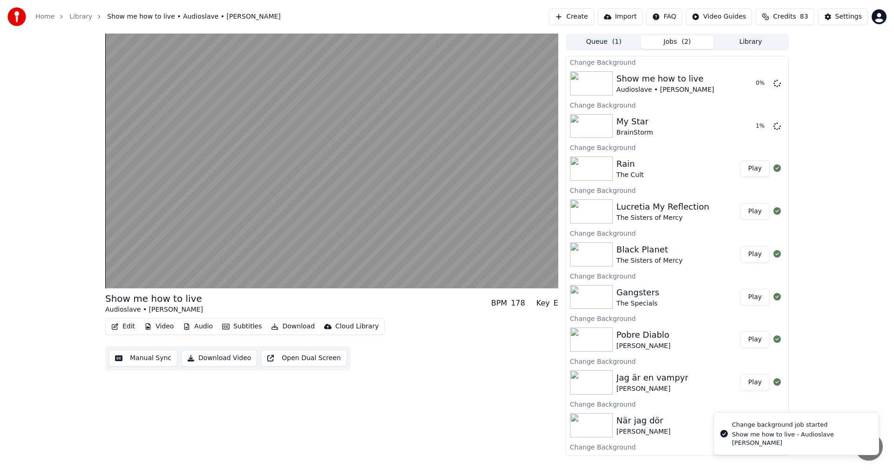
click at [761, 45] on html "Home Library Show me how to live • Audioslave • [PERSON_NAME] Create Import FAQ…" at bounding box center [447, 235] width 894 height 470
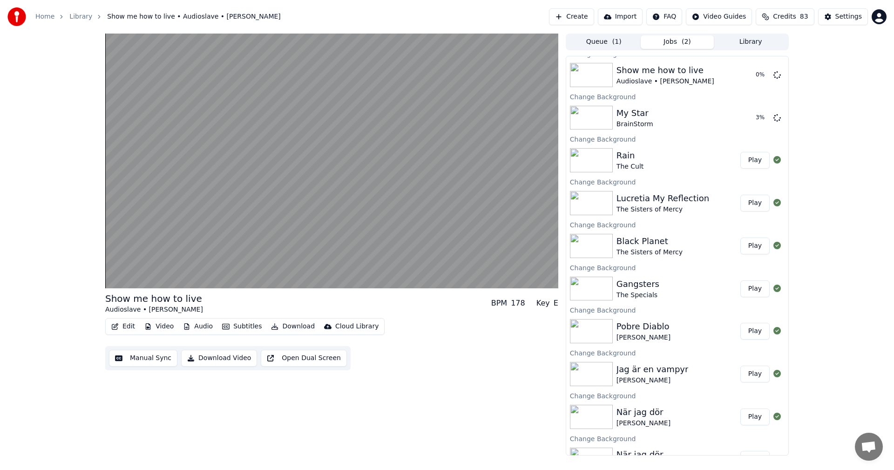
click at [768, 44] on button "Library" at bounding box center [751, 42] width 74 height 14
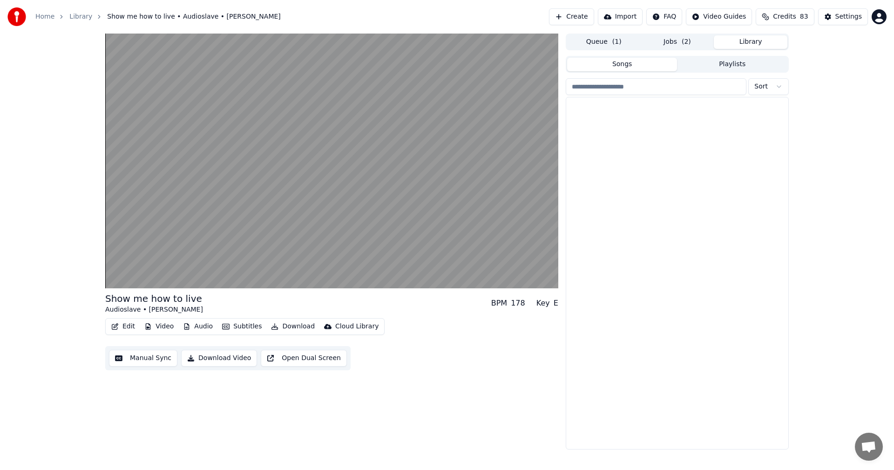
scroll to position [5618, 0]
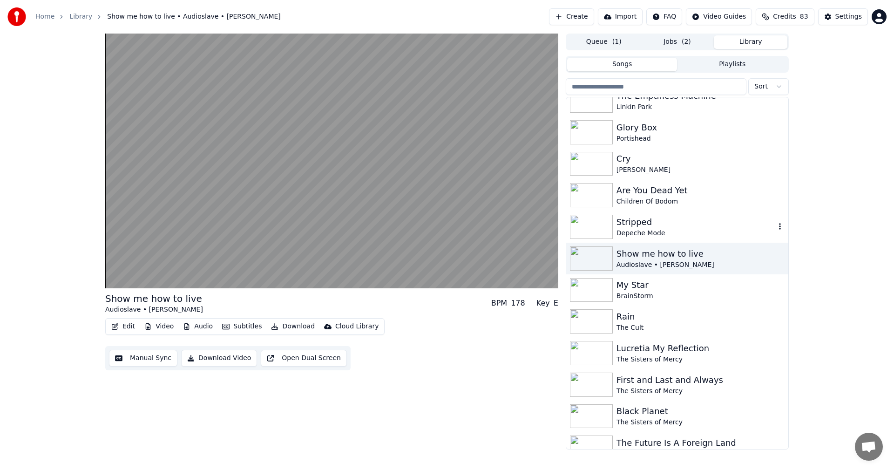
click at [699, 229] on div "Depeche Mode" at bounding box center [696, 233] width 159 height 9
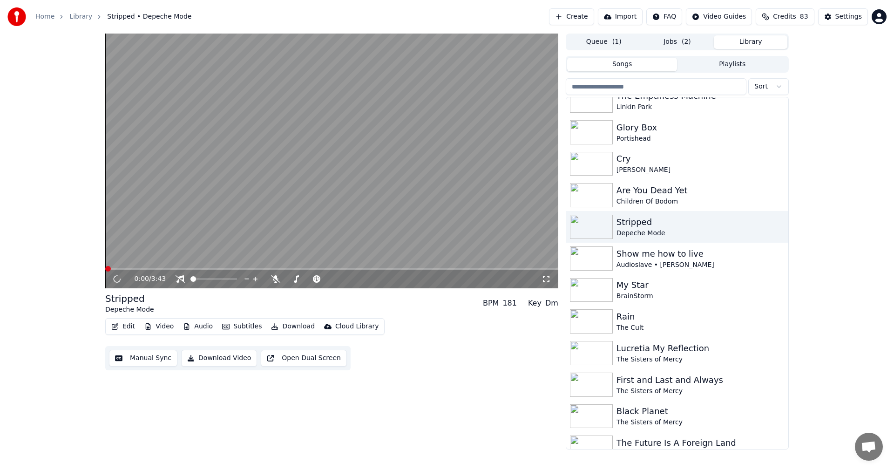
click at [163, 322] on button "Video" at bounding box center [159, 326] width 37 height 13
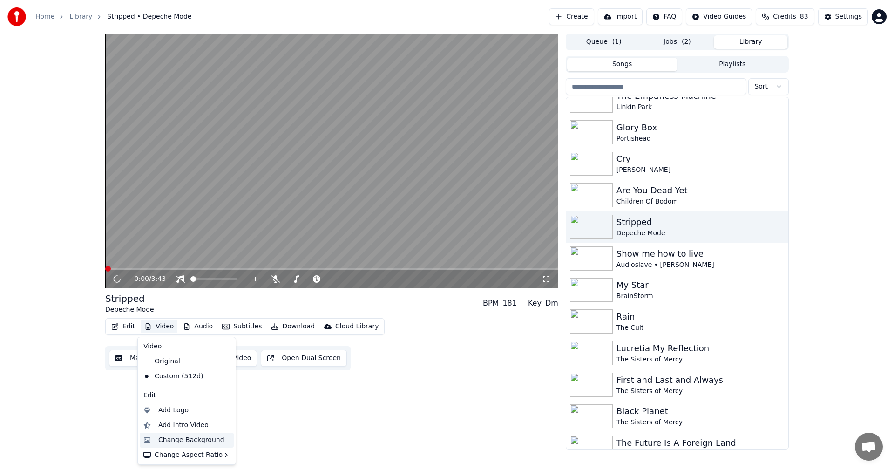
click at [193, 437] on div "Change Background" at bounding box center [191, 439] width 66 height 9
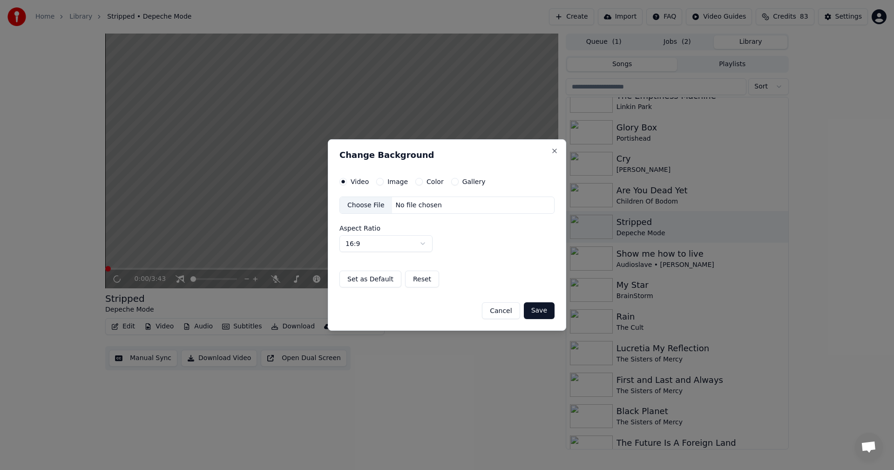
click at [452, 179] on button "Gallery" at bounding box center [454, 181] width 7 height 7
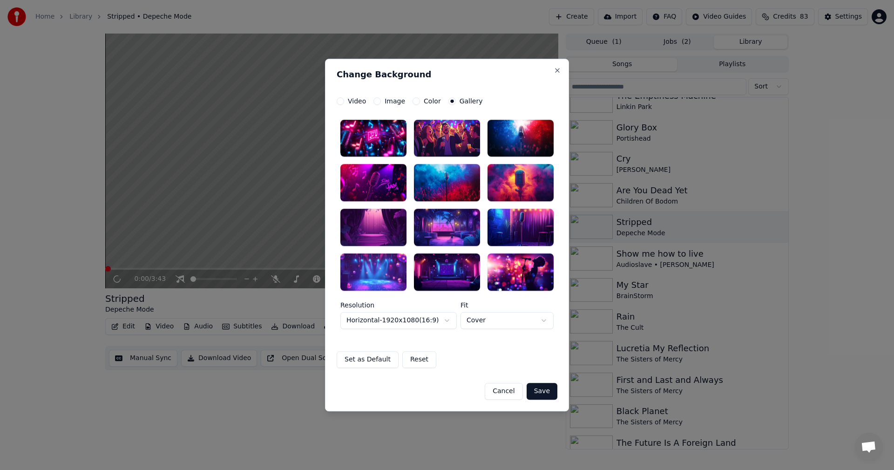
click at [392, 280] on div at bounding box center [373, 271] width 66 height 37
click at [543, 389] on button "Save" at bounding box center [542, 391] width 31 height 17
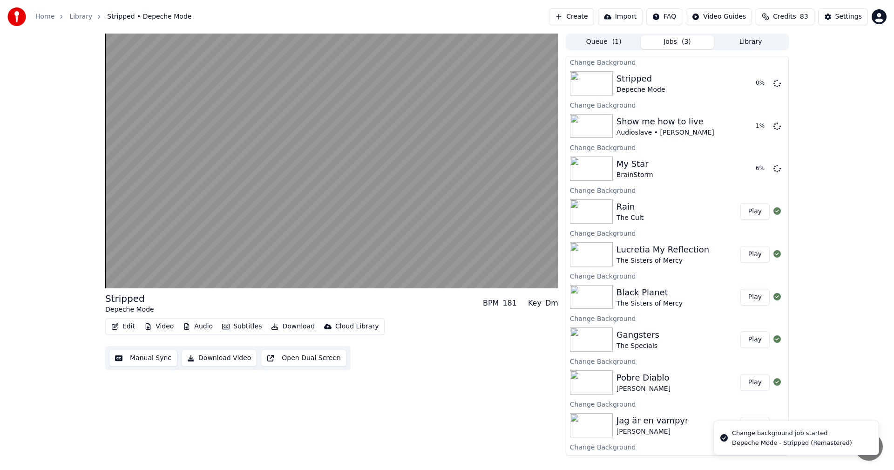
click at [747, 49] on div "Queue ( 1 ) Jobs ( 3 ) Library" at bounding box center [677, 42] width 223 height 17
click at [747, 41] on button "Library" at bounding box center [751, 42] width 74 height 14
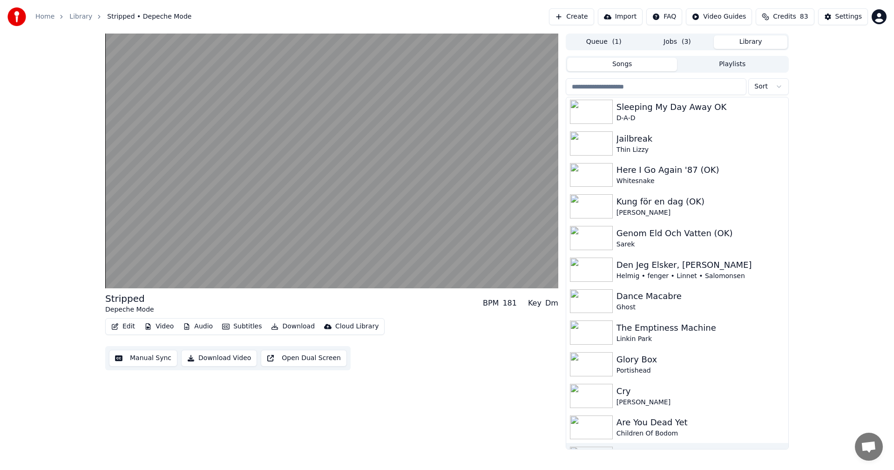
scroll to position [5587, 0]
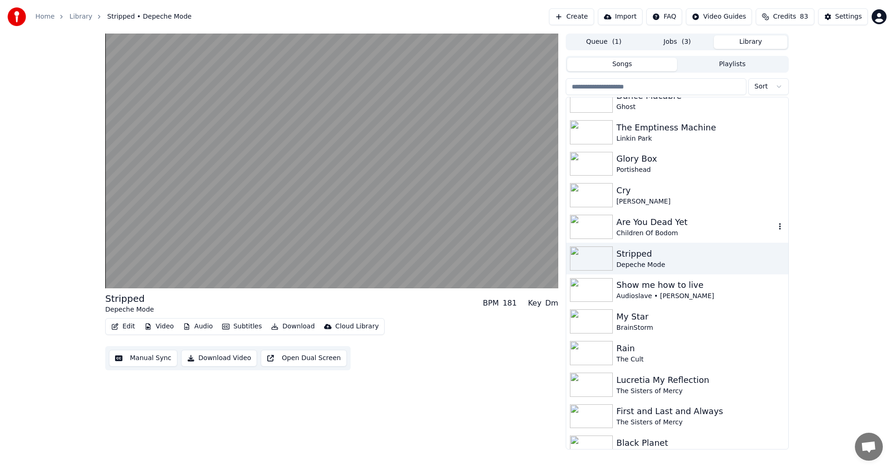
click at [705, 233] on div "Children Of Bodom" at bounding box center [696, 233] width 159 height 9
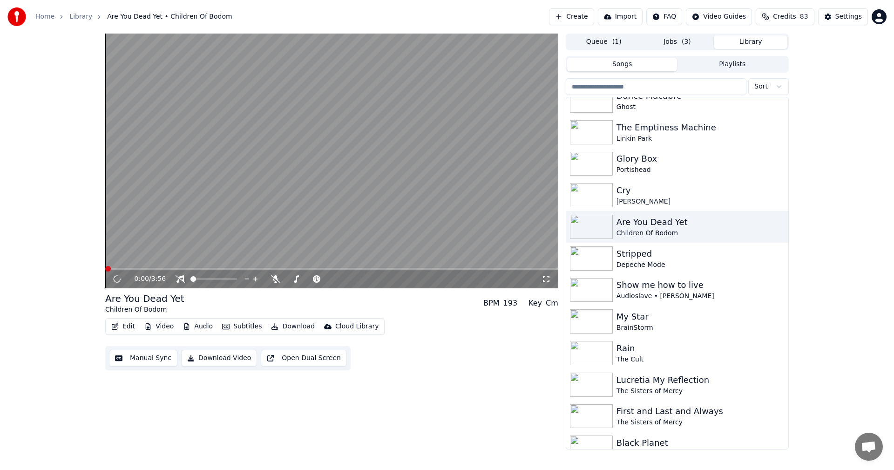
click at [159, 324] on button "Video" at bounding box center [159, 326] width 37 height 13
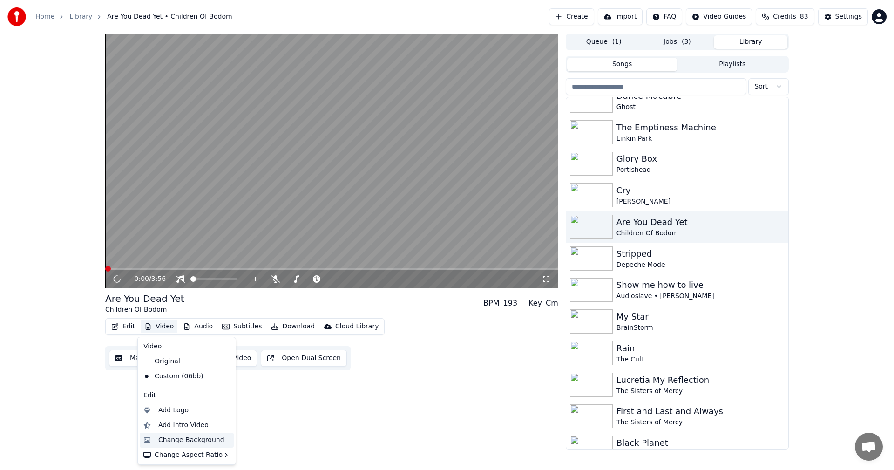
click at [181, 444] on div "Change Background" at bounding box center [191, 439] width 66 height 9
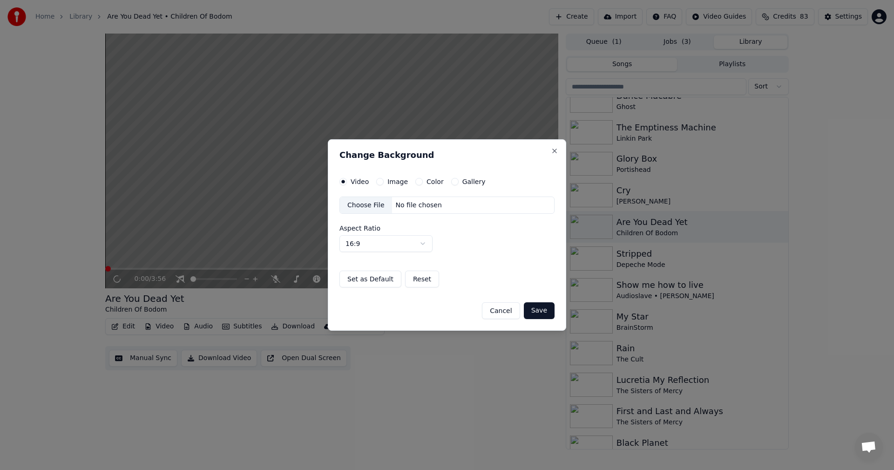
click at [453, 186] on div "Video Image Color Gallery Choose File No file chosen Aspect Ratio 16:9 **** ***…" at bounding box center [447, 233] width 215 height 110
click at [451, 183] on button "Gallery" at bounding box center [454, 181] width 7 height 7
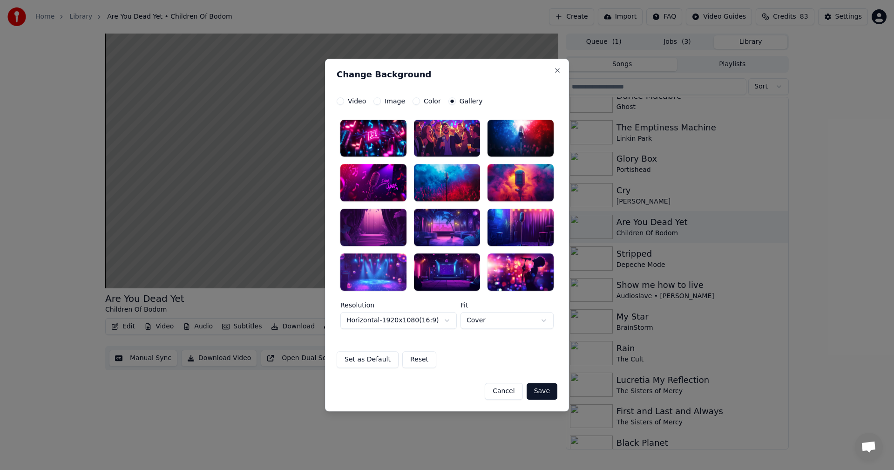
click at [369, 264] on div at bounding box center [373, 271] width 66 height 37
click at [380, 279] on div at bounding box center [373, 271] width 66 height 37
click at [546, 394] on button "Save" at bounding box center [542, 391] width 31 height 17
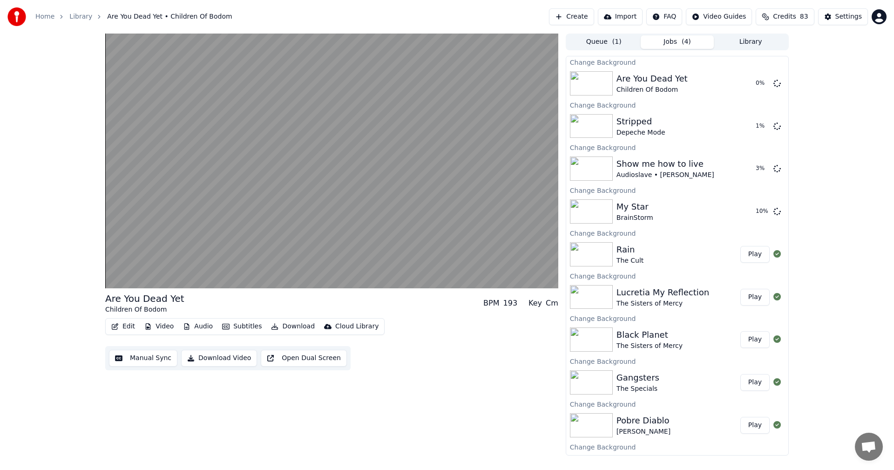
click at [752, 42] on button "Library" at bounding box center [751, 42] width 74 height 14
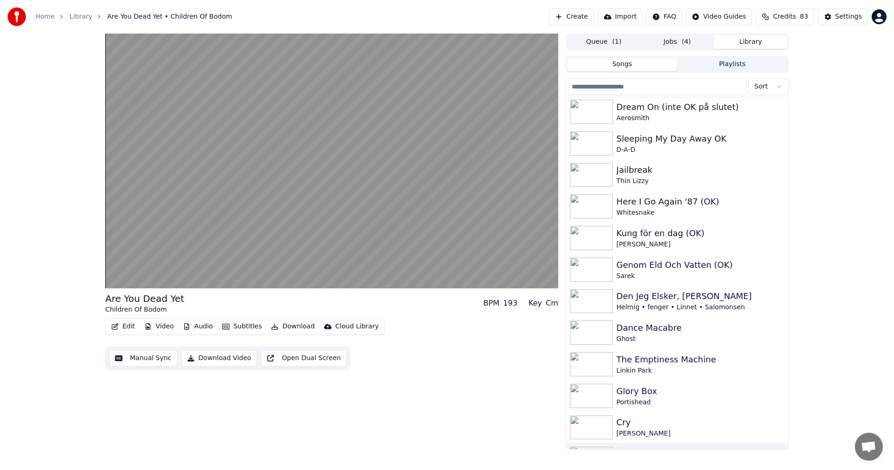
scroll to position [5502, 0]
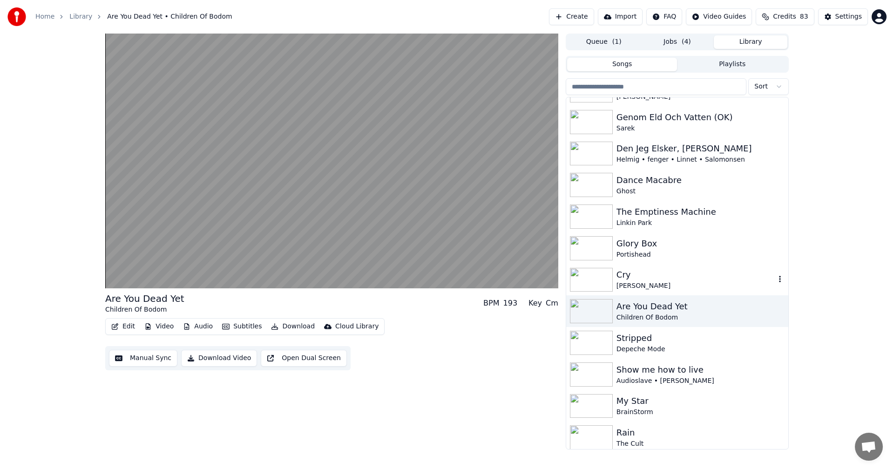
click at [714, 290] on div "[PERSON_NAME]" at bounding box center [696, 285] width 159 height 9
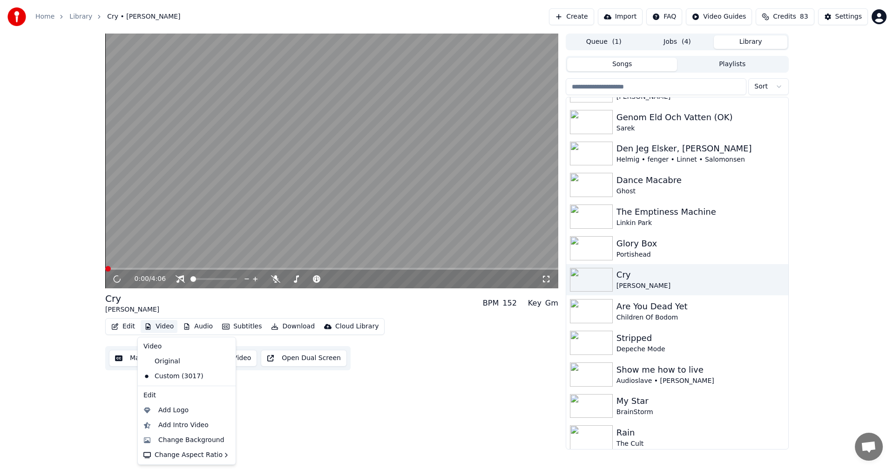
click at [166, 329] on button "Video" at bounding box center [159, 326] width 37 height 13
click at [192, 435] on div "Change Background" at bounding box center [187, 440] width 94 height 15
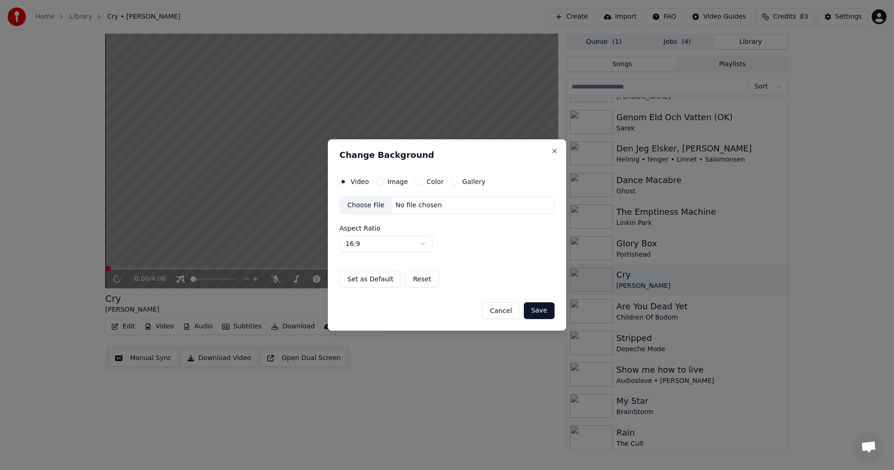
click at [455, 182] on div "Gallery" at bounding box center [468, 181] width 34 height 7
click at [451, 182] on button "Gallery" at bounding box center [454, 181] width 7 height 7
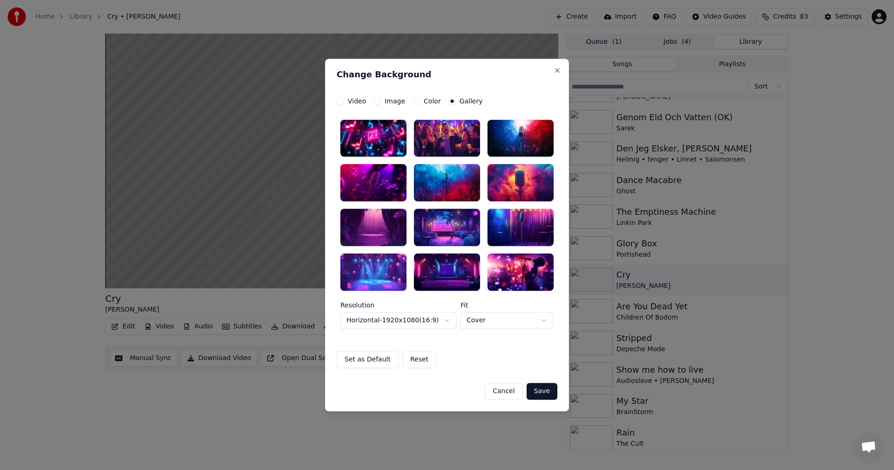
click at [380, 263] on div at bounding box center [373, 271] width 66 height 37
click at [545, 389] on button "Save" at bounding box center [542, 391] width 31 height 17
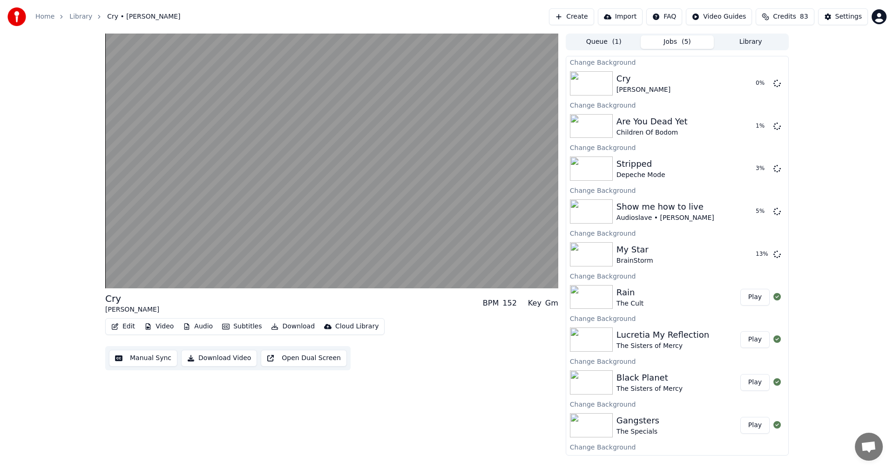
click at [751, 38] on button "Library" at bounding box center [751, 42] width 74 height 14
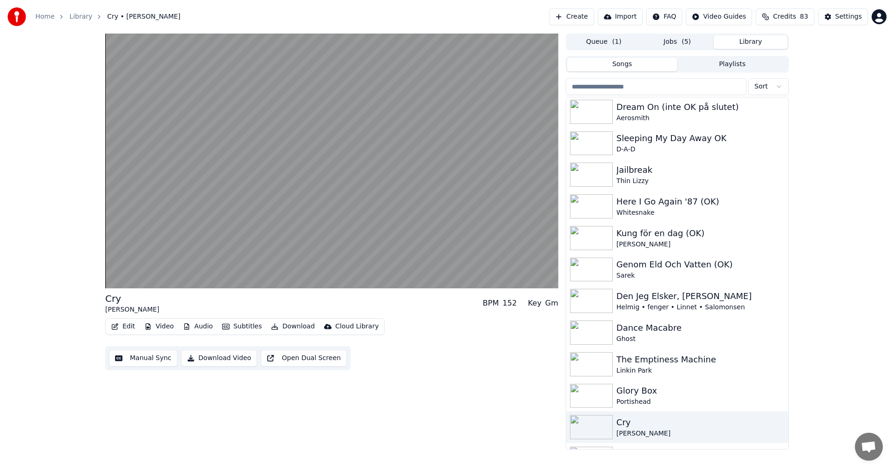
scroll to position [5364, 0]
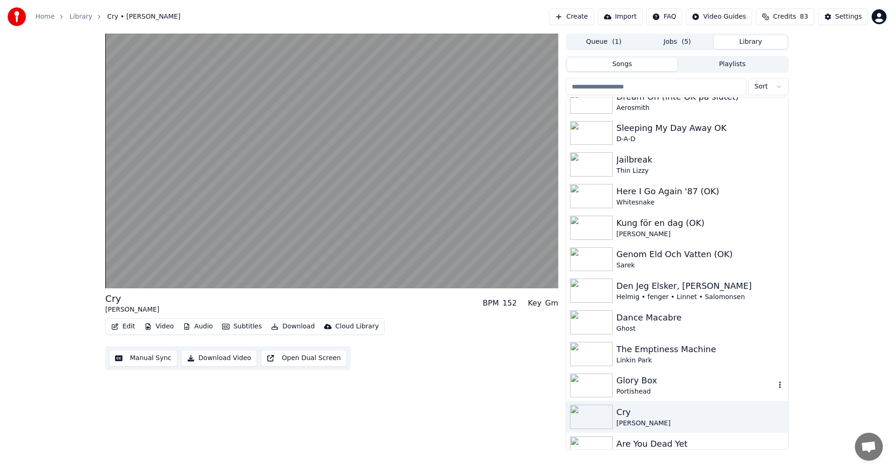
click at [639, 383] on div "Glory Box" at bounding box center [696, 380] width 159 height 13
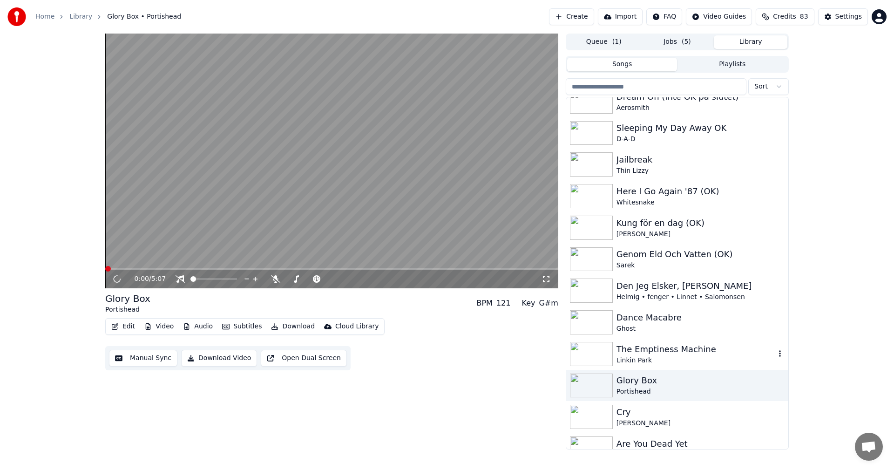
click at [660, 353] on div "The Emptiness Machine" at bounding box center [696, 349] width 159 height 13
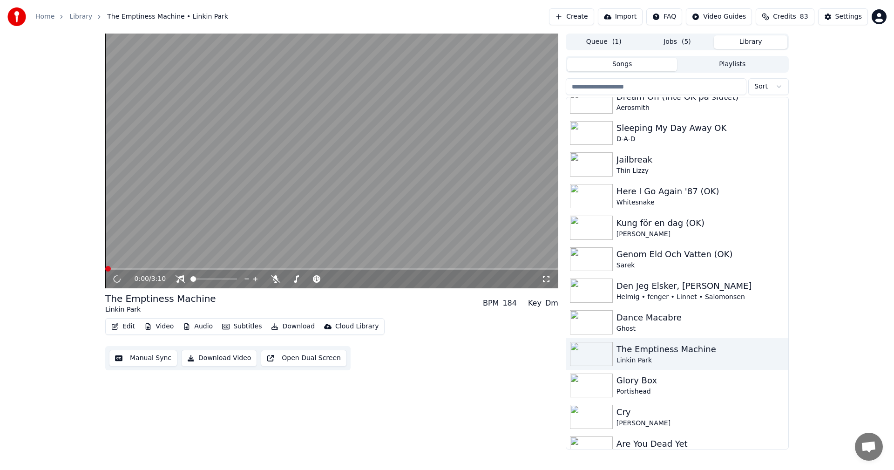
click at [685, 41] on span "( 5 )" at bounding box center [686, 41] width 9 height 9
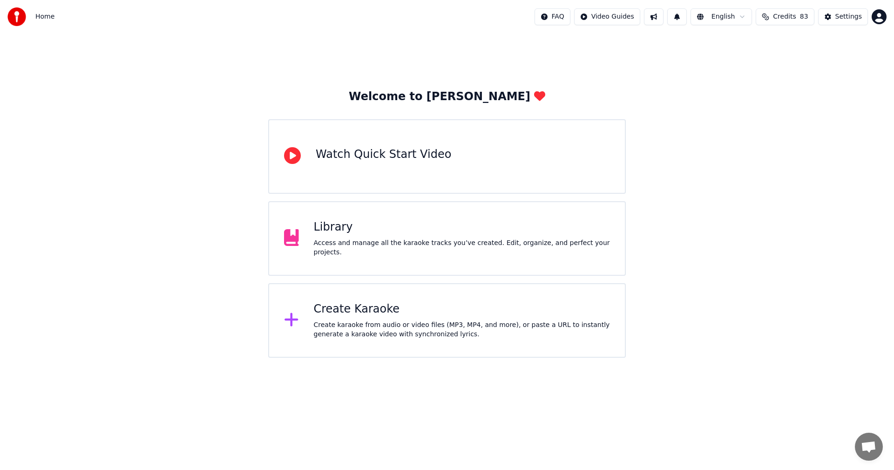
click at [455, 231] on div "Library" at bounding box center [462, 227] width 297 height 15
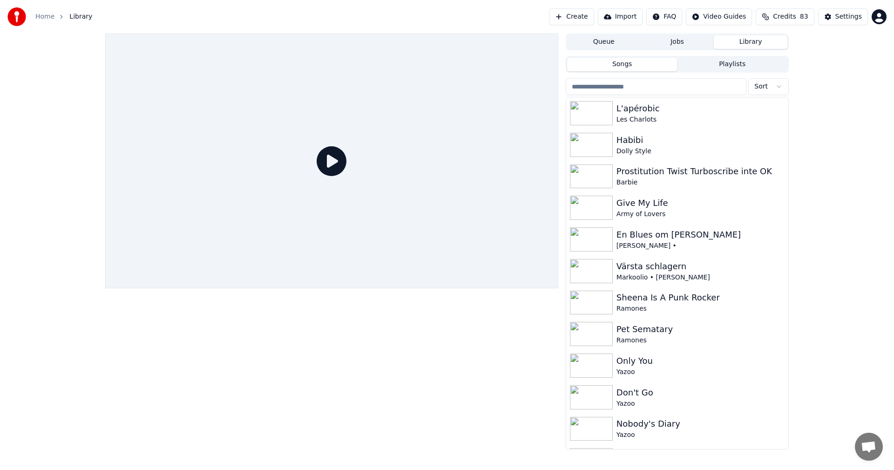
click at [768, 40] on button "Library" at bounding box center [751, 42] width 74 height 14
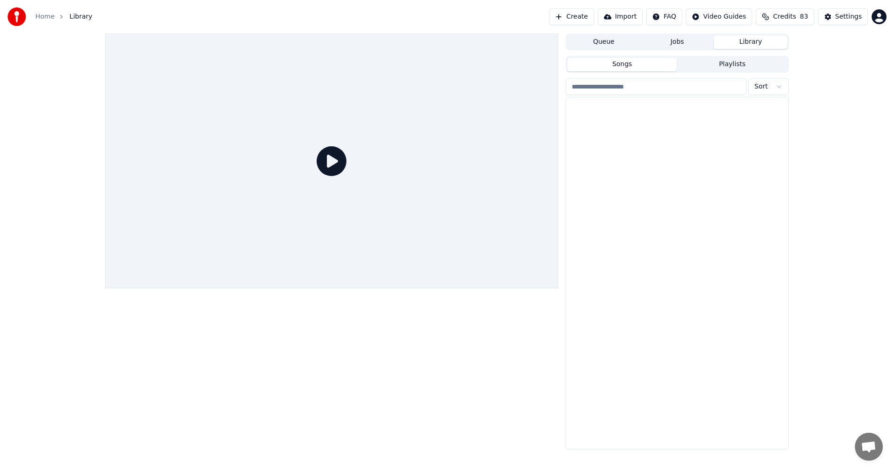
scroll to position [5925, 0]
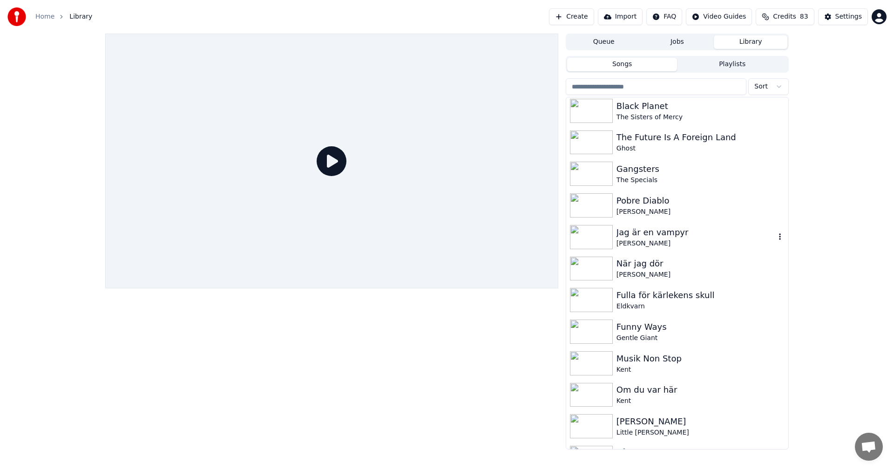
click at [664, 241] on div "[PERSON_NAME]" at bounding box center [696, 243] width 159 height 9
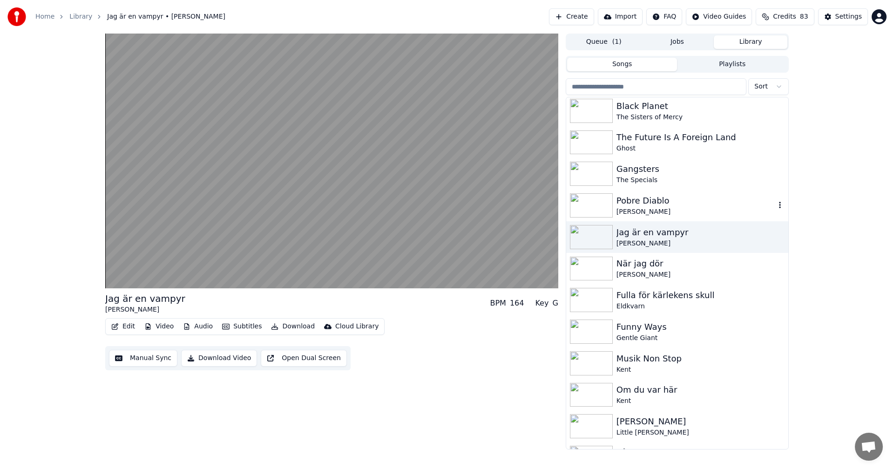
click at [657, 211] on div "[PERSON_NAME]" at bounding box center [696, 211] width 159 height 9
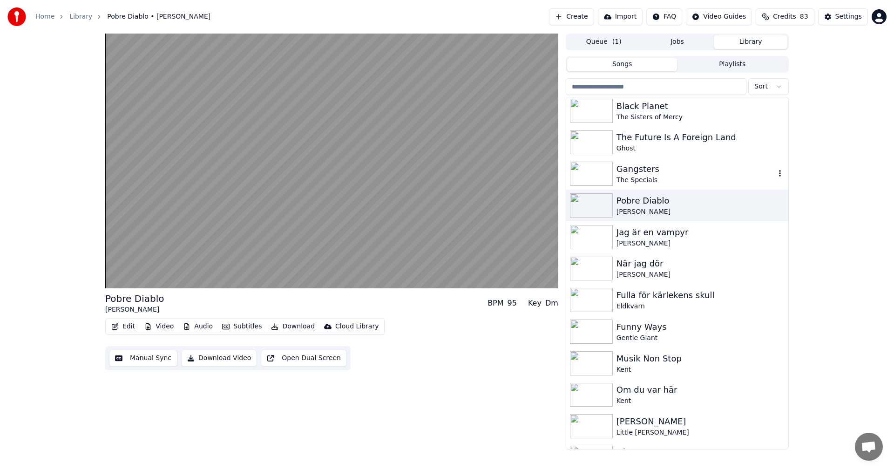
click at [652, 174] on div "Gangsters" at bounding box center [696, 169] width 159 height 13
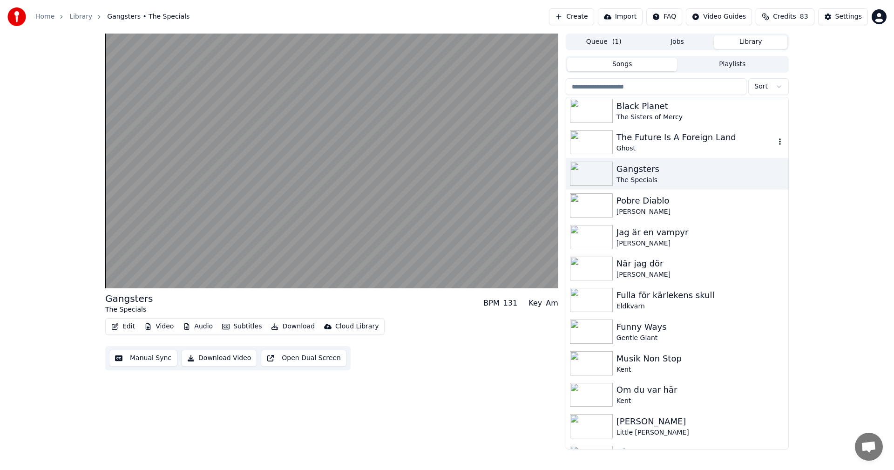
click at [639, 132] on div "The Future Is A Foreign Land" at bounding box center [696, 137] width 159 height 13
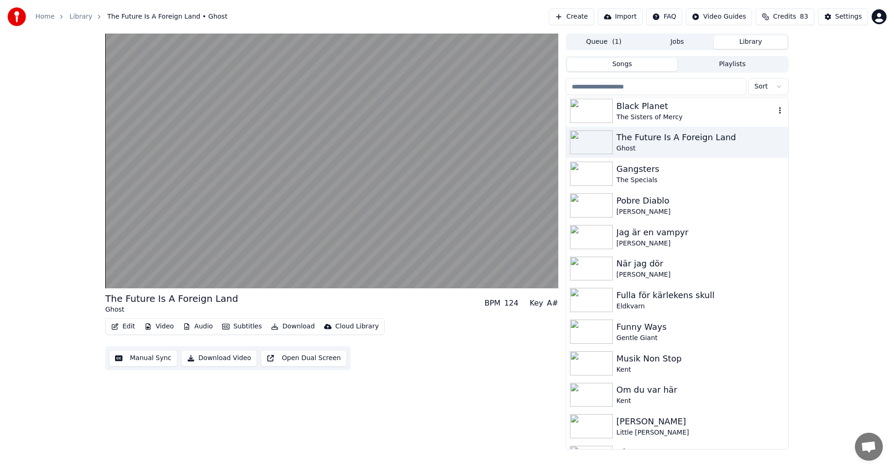
click at [643, 119] on div "The Sisters of Mercy" at bounding box center [696, 117] width 159 height 9
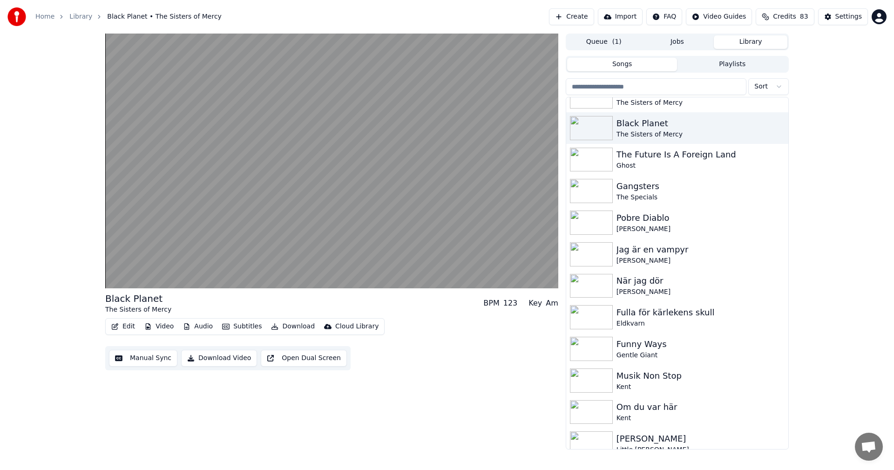
scroll to position [5906, 0]
click at [802, 101] on div "Black Planet The Sisters of Mercy BPM 123 Key Am Edit Video Audio Subtitles Dow…" at bounding box center [447, 242] width 894 height 416
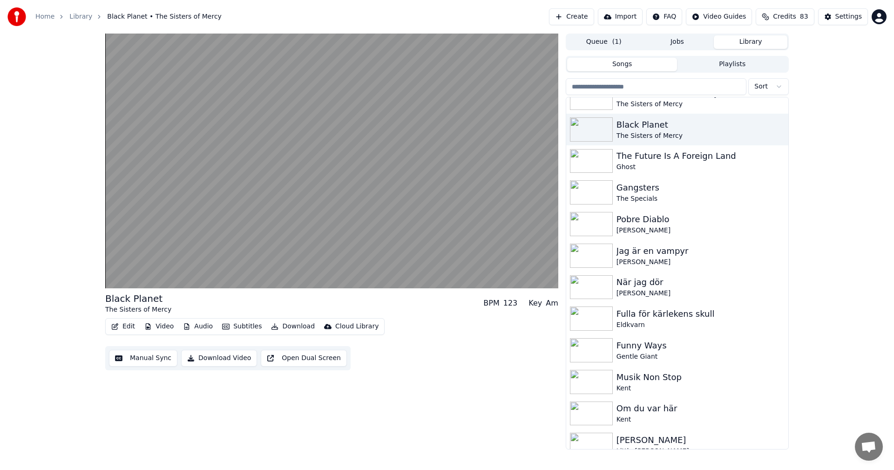
click at [802, 101] on div "Black Planet The Sisters of Mercy BPM 123 Key Am Edit Video Audio Subtitles Dow…" at bounding box center [447, 242] width 894 height 416
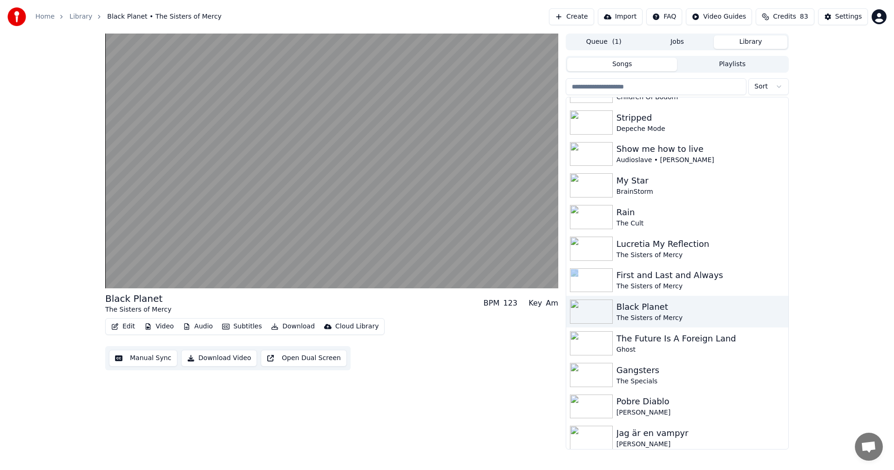
scroll to position [5701, 0]
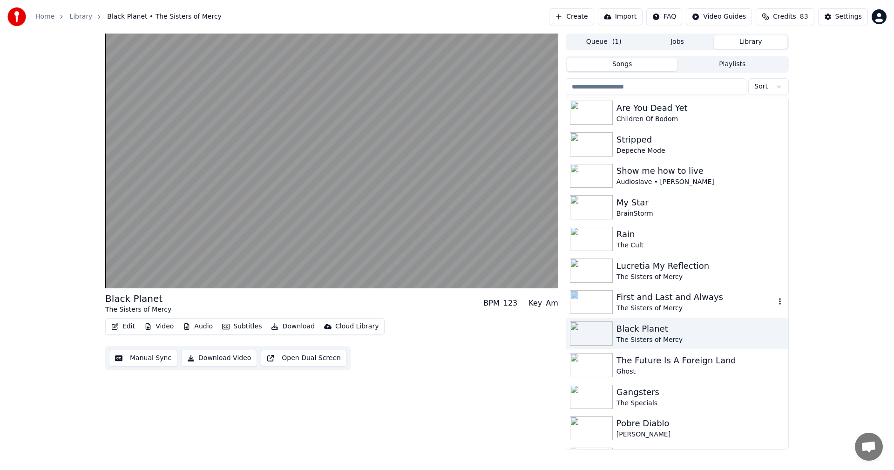
click at [666, 305] on div "The Sisters of Mercy" at bounding box center [696, 308] width 159 height 9
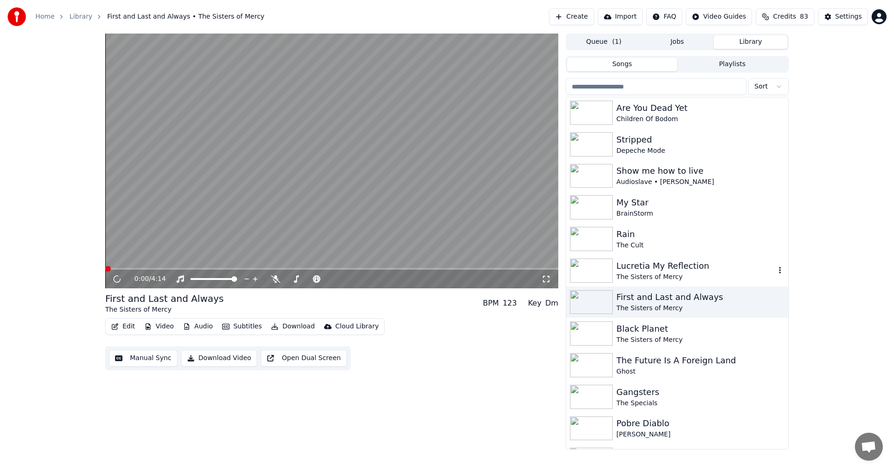
click at [679, 256] on div "Lucretia My Reflection The Sisters of Mercy" at bounding box center [677, 271] width 222 height 32
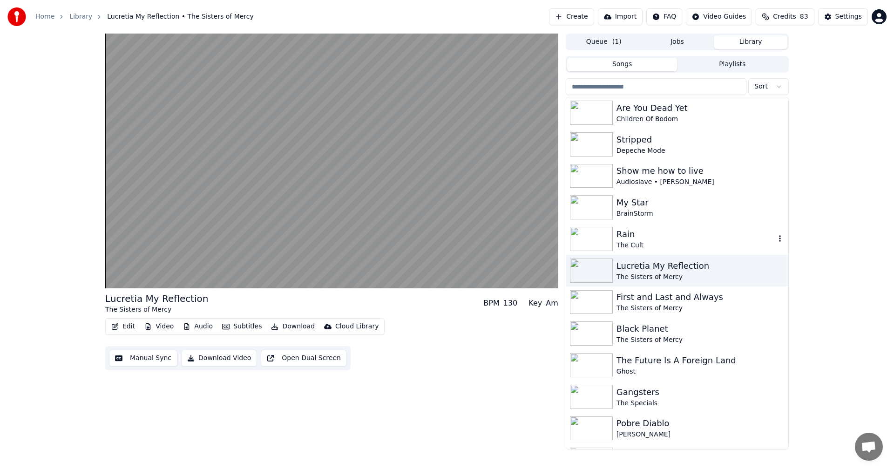
click at [676, 247] on div "The Cult" at bounding box center [696, 245] width 159 height 9
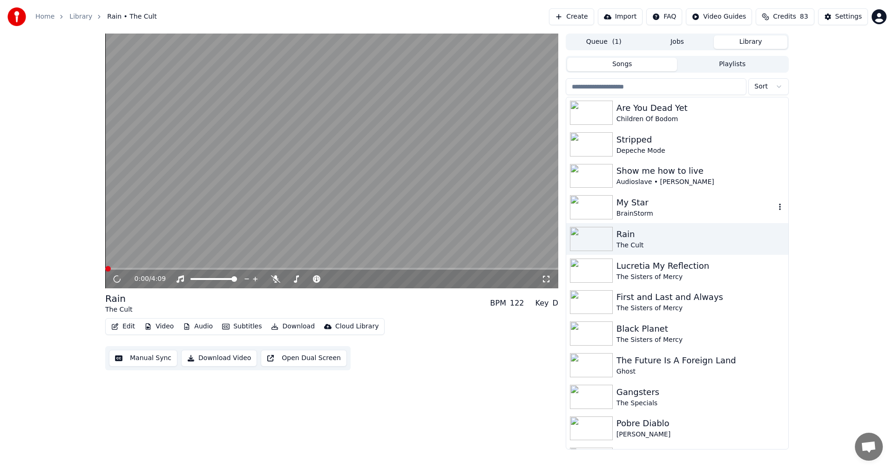
click at [664, 213] on div "BrainStorm" at bounding box center [696, 213] width 159 height 9
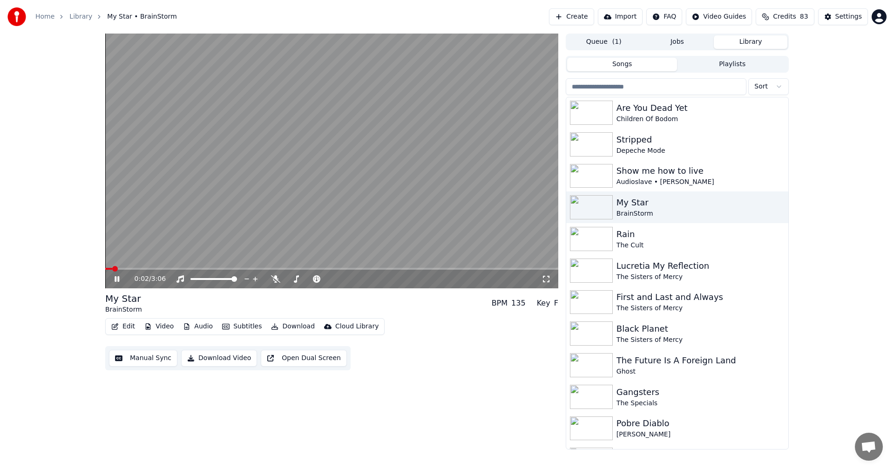
click at [161, 327] on button "Video" at bounding box center [159, 326] width 37 height 13
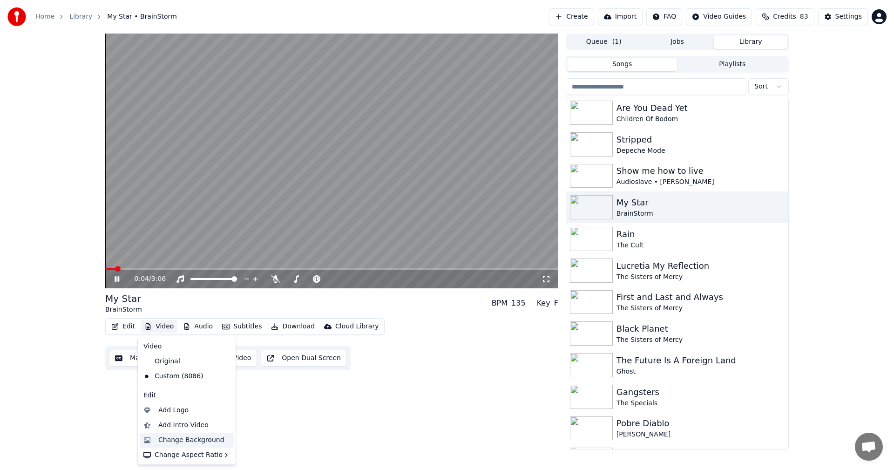
click at [200, 436] on div "Change Background" at bounding box center [191, 439] width 66 height 9
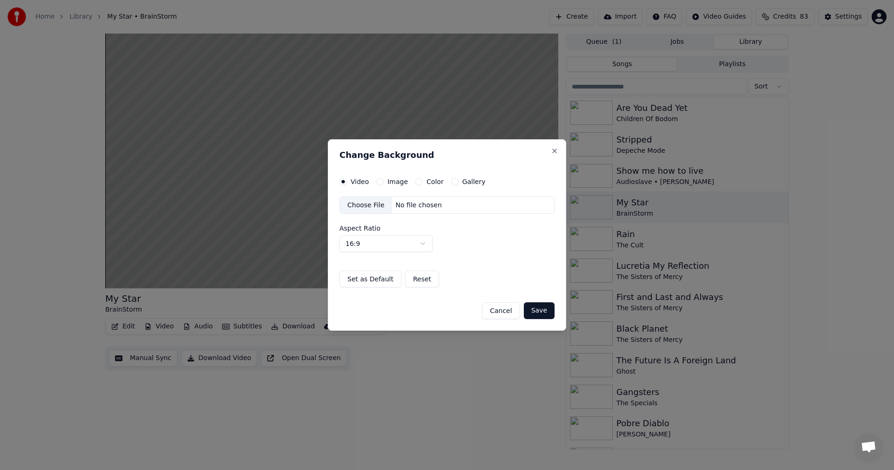
click at [451, 180] on button "Gallery" at bounding box center [454, 181] width 7 height 7
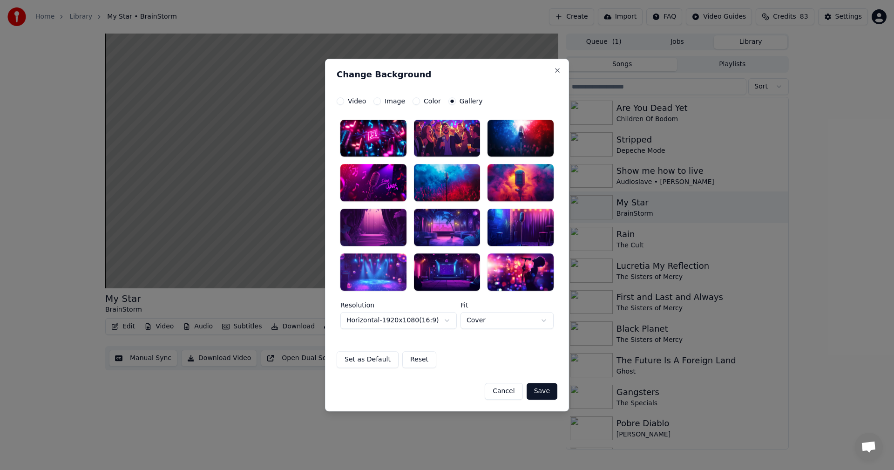
click at [370, 266] on div at bounding box center [373, 271] width 66 height 37
click at [539, 393] on button "Save" at bounding box center [542, 391] width 31 height 17
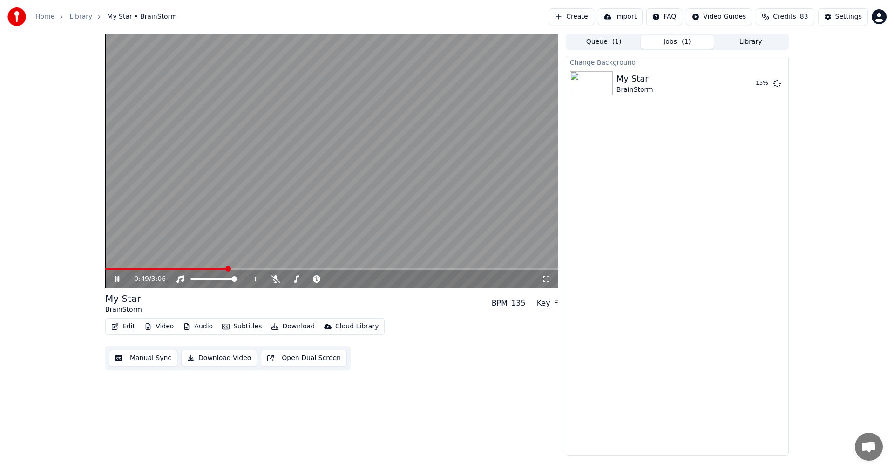
click at [60, 175] on div "0:49 / 3:06 My Star BrainStorm BPM 135 Key F Edit Video Audio Subtitles Downloa…" at bounding box center [447, 245] width 894 height 422
click at [200, 281] on span at bounding box center [202, 279] width 6 height 6
click at [118, 277] on icon at bounding box center [117, 279] width 5 height 6
click at [764, 38] on button "Library" at bounding box center [751, 42] width 74 height 14
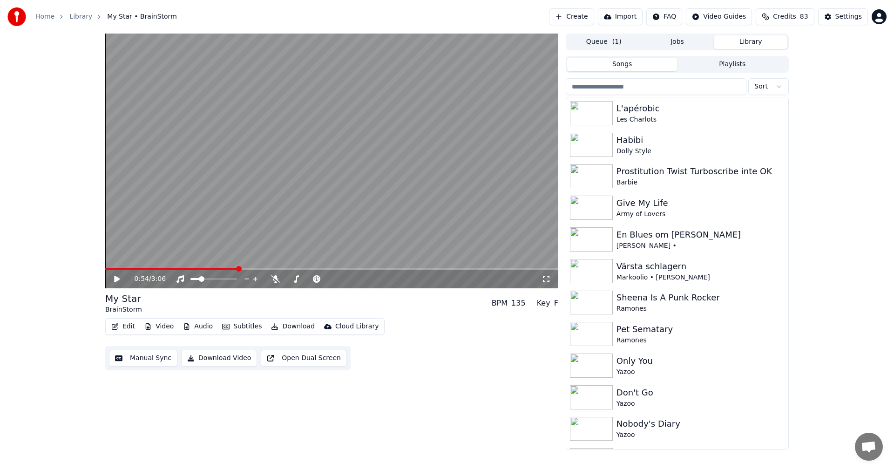
click at [654, 65] on button "Songs" at bounding box center [622, 65] width 110 height 14
click at [621, 46] on button "Queue ( 1 )" at bounding box center [604, 42] width 74 height 14
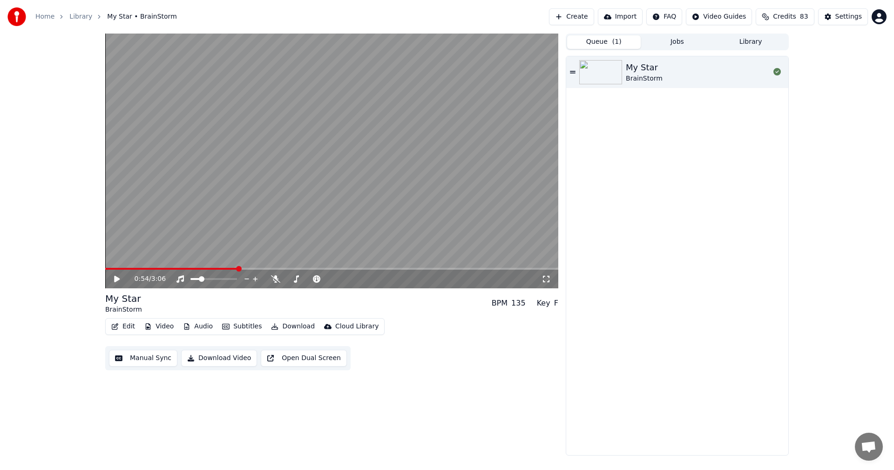
click at [754, 38] on button "Library" at bounding box center [751, 42] width 74 height 14
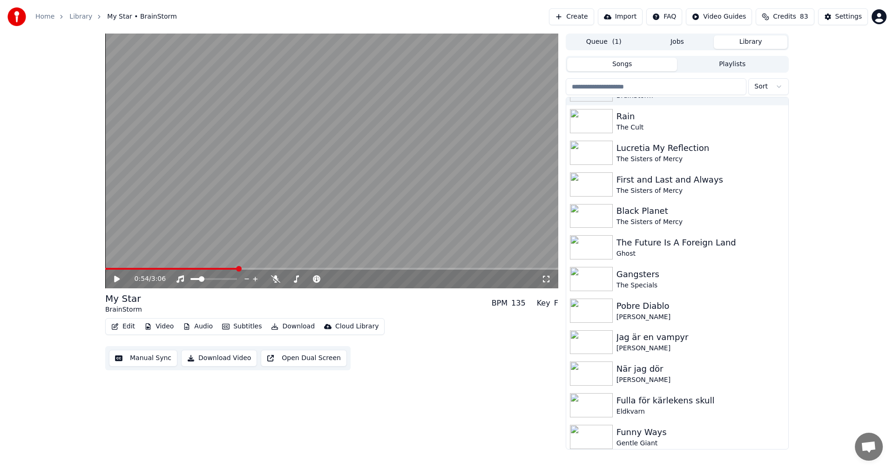
scroll to position [5511, 0]
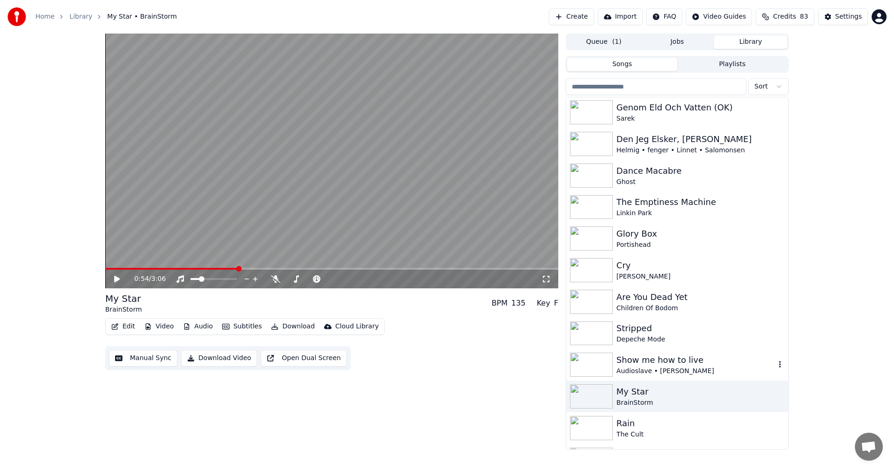
click at [698, 365] on div "Show me how to live" at bounding box center [696, 359] width 159 height 13
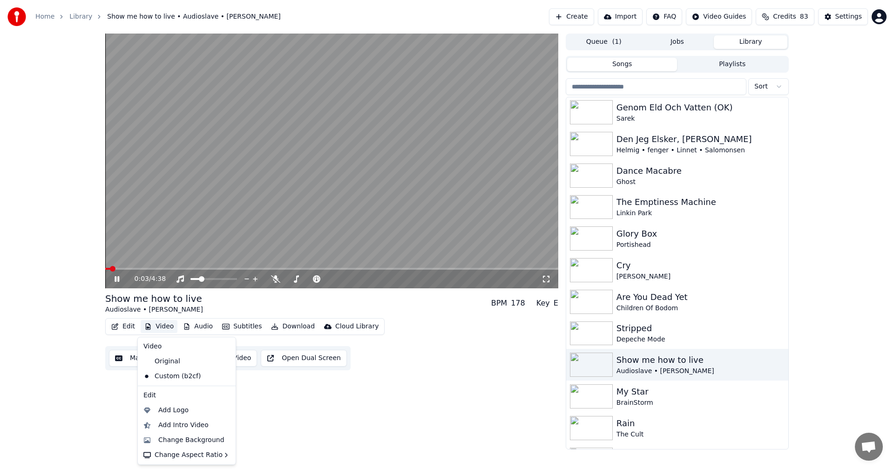
click at [166, 323] on button "Video" at bounding box center [159, 326] width 37 height 13
click at [179, 435] on div "Change Background" at bounding box center [191, 439] width 66 height 9
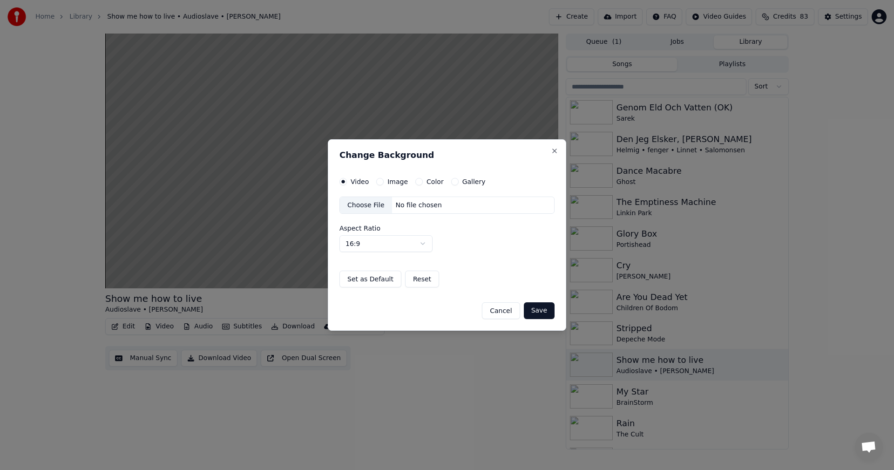
click at [451, 182] on button "Gallery" at bounding box center [454, 181] width 7 height 7
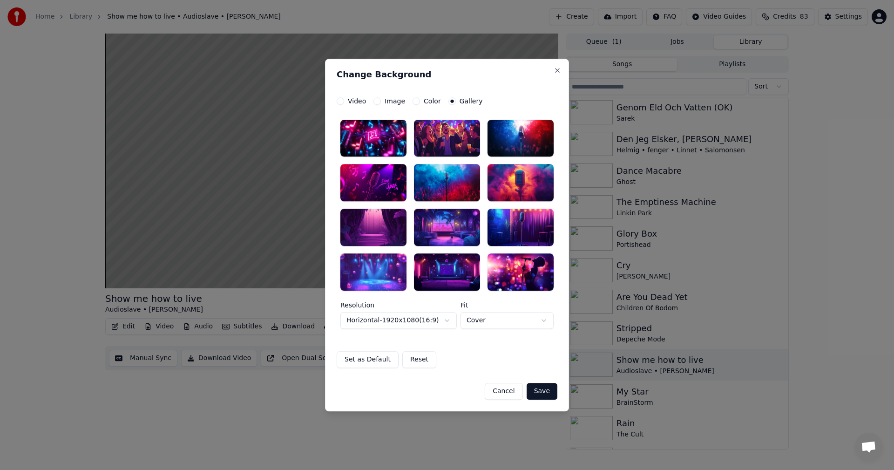
click at [370, 272] on div at bounding box center [373, 271] width 66 height 37
click at [545, 390] on button "Save" at bounding box center [542, 391] width 31 height 17
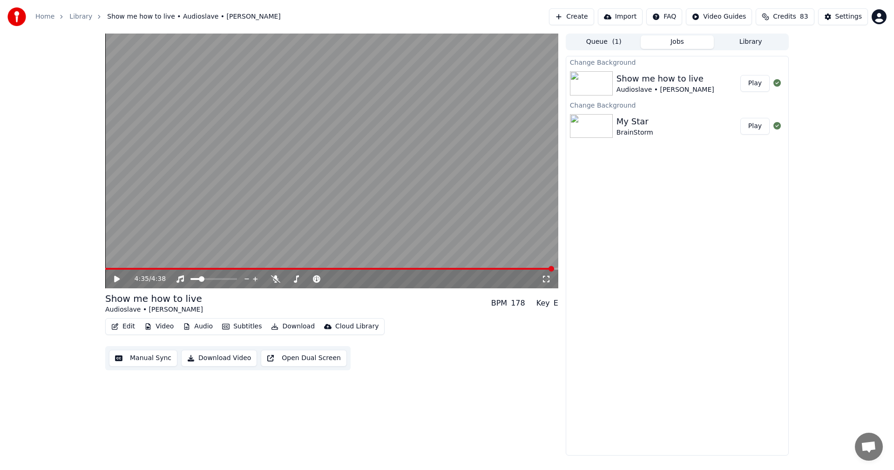
click at [742, 41] on button "Library" at bounding box center [751, 42] width 74 height 14
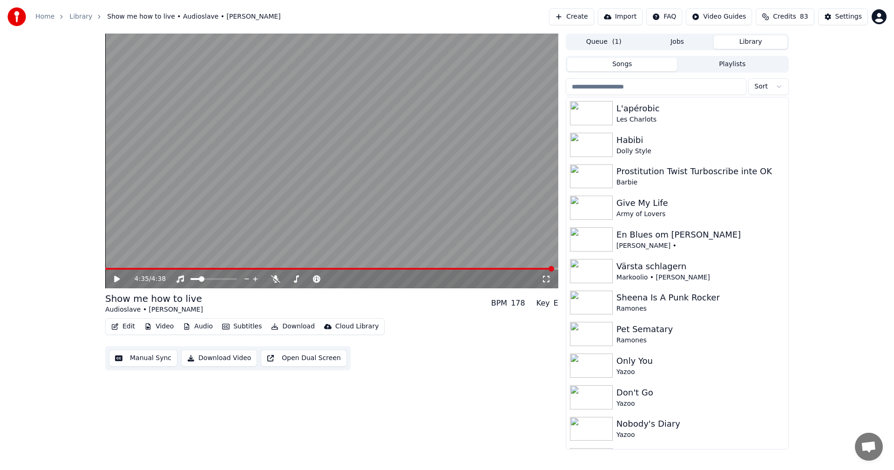
click at [689, 92] on input "search" at bounding box center [656, 86] width 181 height 17
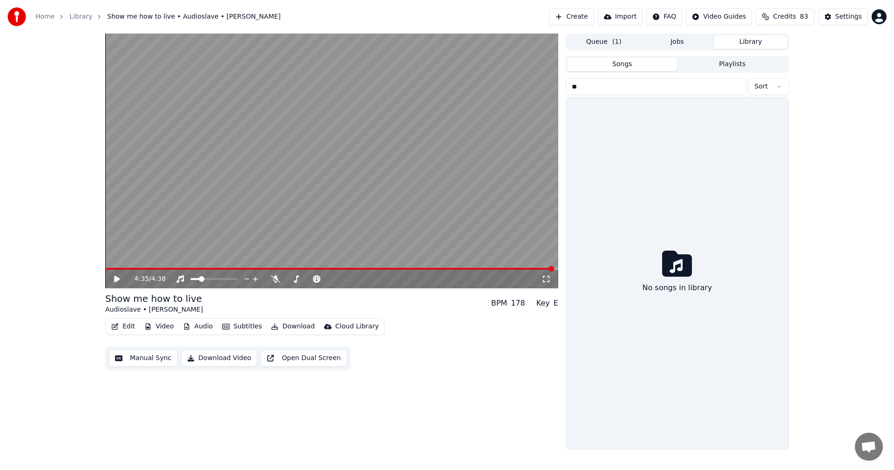
type input "*"
type input "*******"
click at [114, 280] on icon at bounding box center [124, 278] width 22 height 7
click at [116, 278] on icon at bounding box center [117, 279] width 5 height 6
click at [765, 45] on button "Library" at bounding box center [751, 42] width 74 height 14
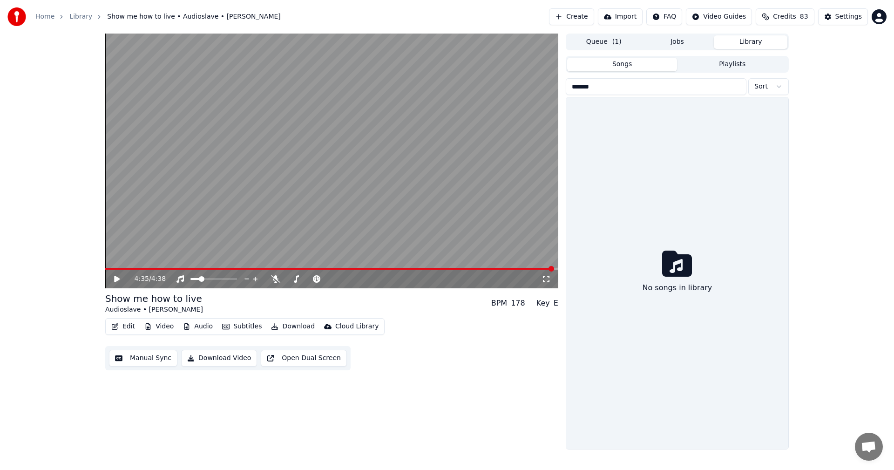
click at [621, 44] on button "Queue ( 1 )" at bounding box center [604, 42] width 74 height 14
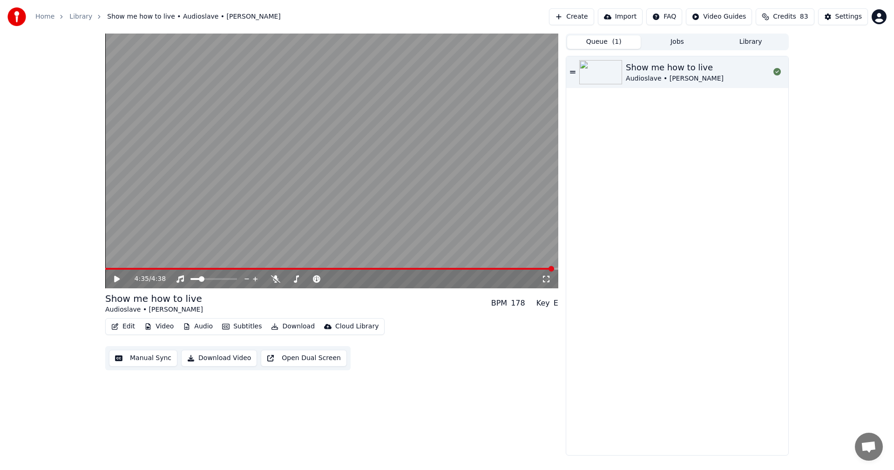
click at [759, 43] on button "Library" at bounding box center [751, 42] width 74 height 14
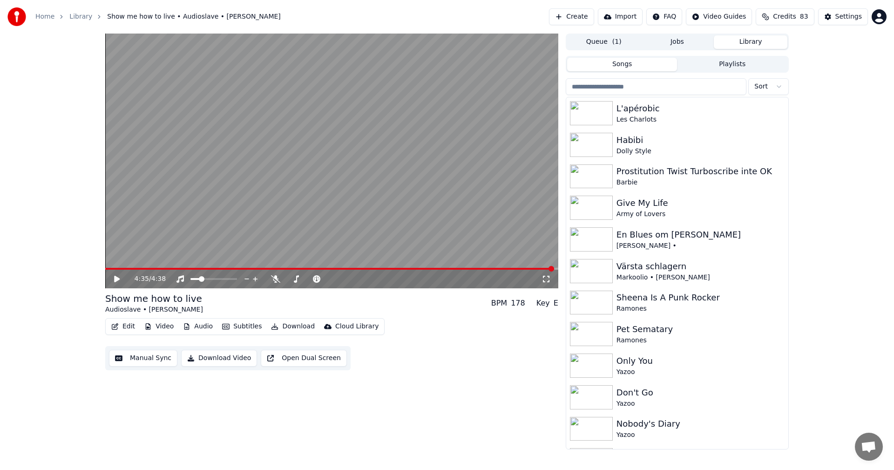
click at [691, 92] on input "search" at bounding box center [656, 86] width 181 height 17
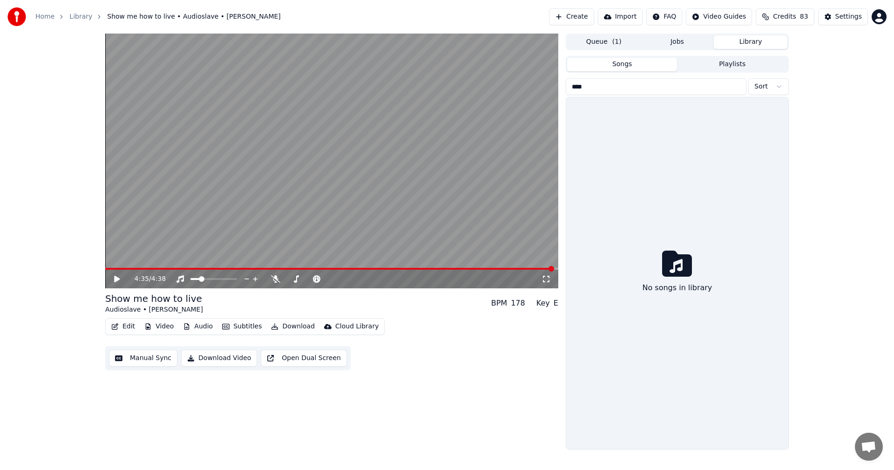
type input "****"
click at [748, 47] on button "Library" at bounding box center [751, 42] width 74 height 14
click at [683, 47] on button "Jobs" at bounding box center [678, 42] width 74 height 14
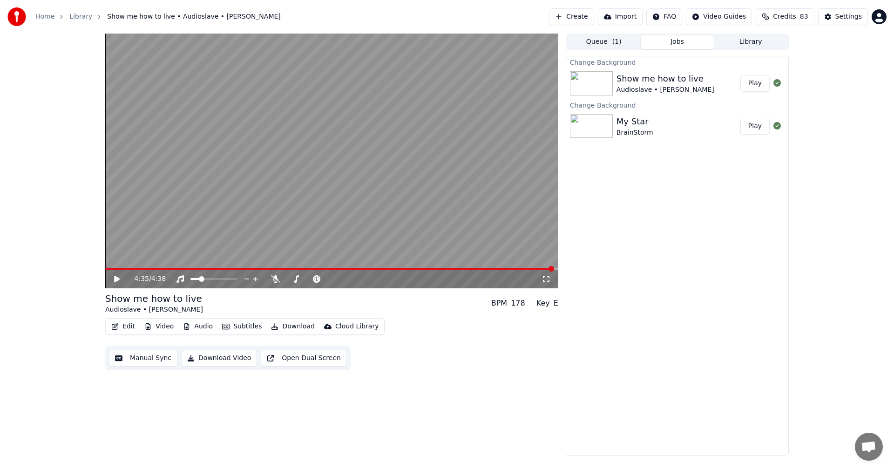
click at [753, 41] on button "Library" at bounding box center [751, 42] width 74 height 14
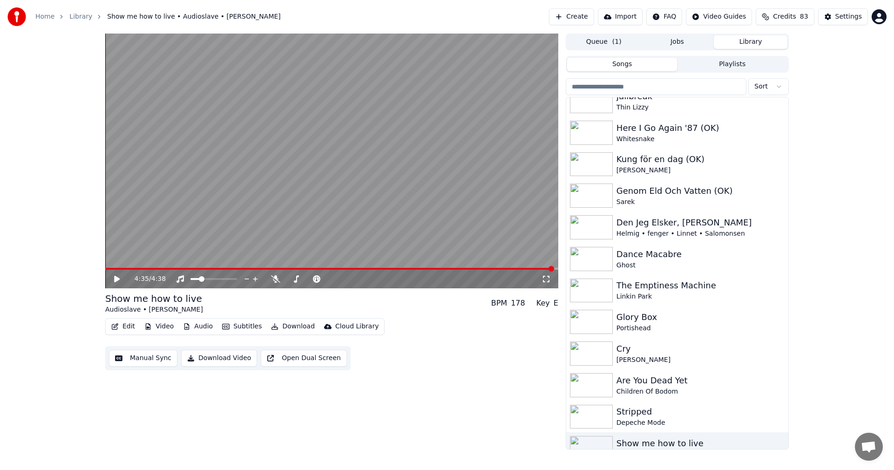
scroll to position [5417, 0]
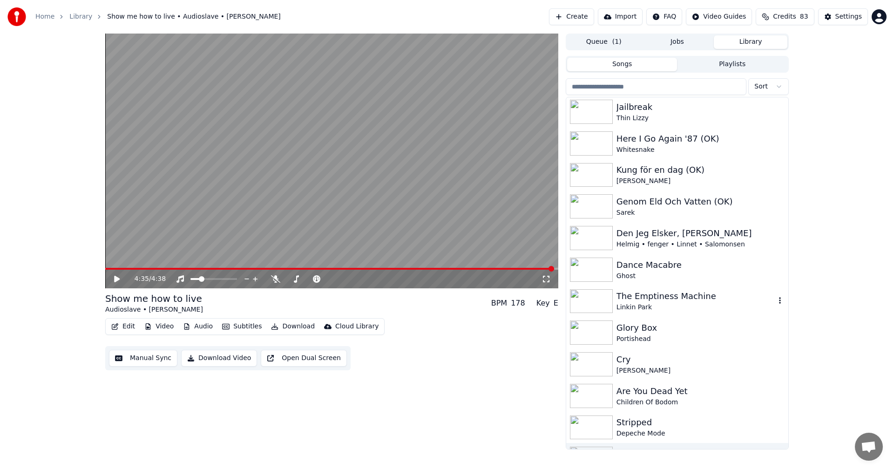
click at [653, 302] on div "The Emptiness Machine" at bounding box center [696, 296] width 159 height 13
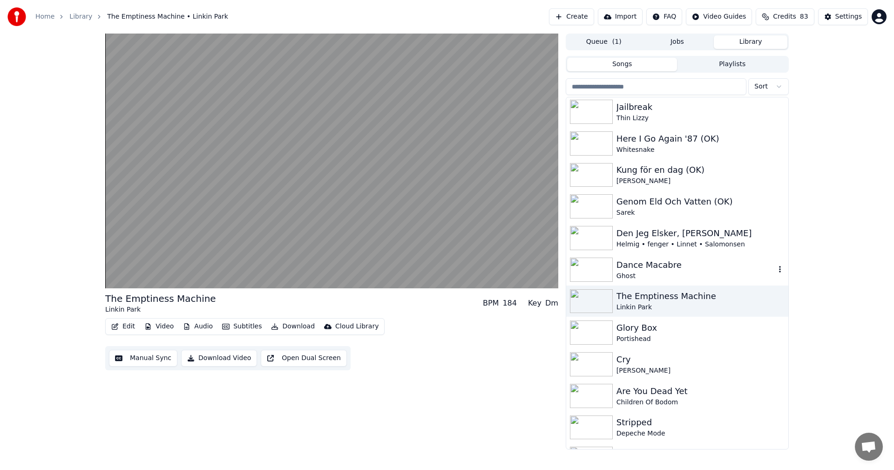
click at [645, 277] on div "Ghost" at bounding box center [696, 276] width 159 height 9
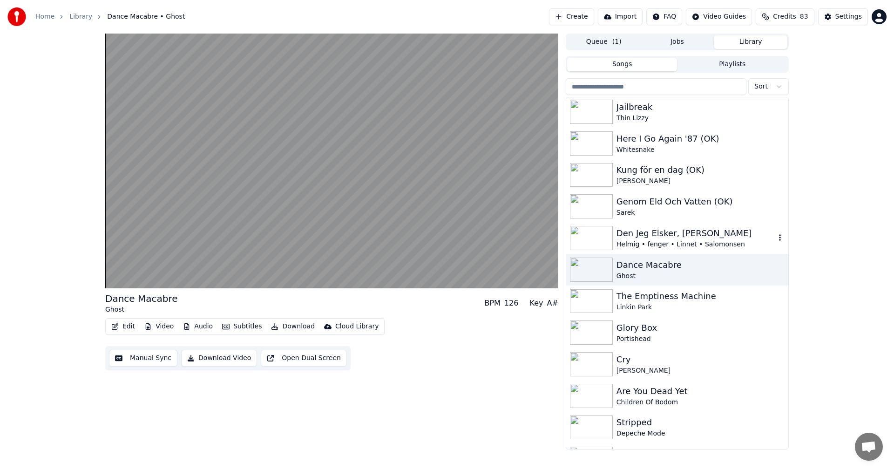
click at [657, 240] on div "Helmig • fenger • Linnet • Salomonsen" at bounding box center [696, 244] width 159 height 9
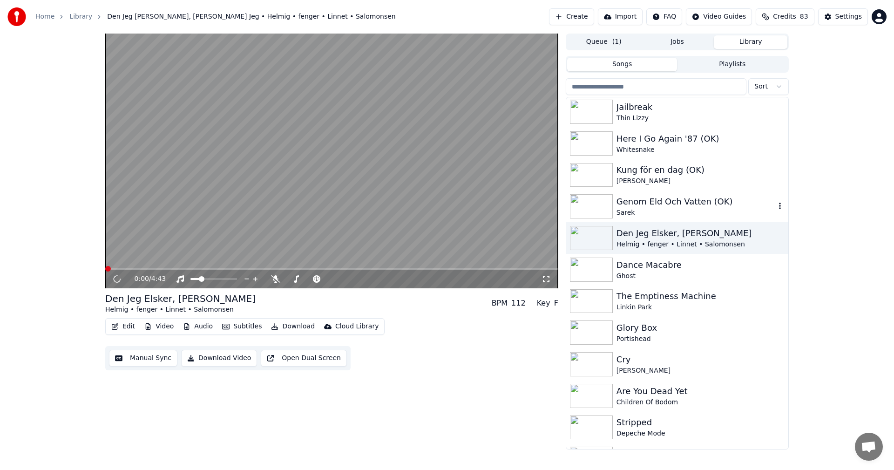
click at [674, 209] on div "Sarek" at bounding box center [696, 212] width 159 height 9
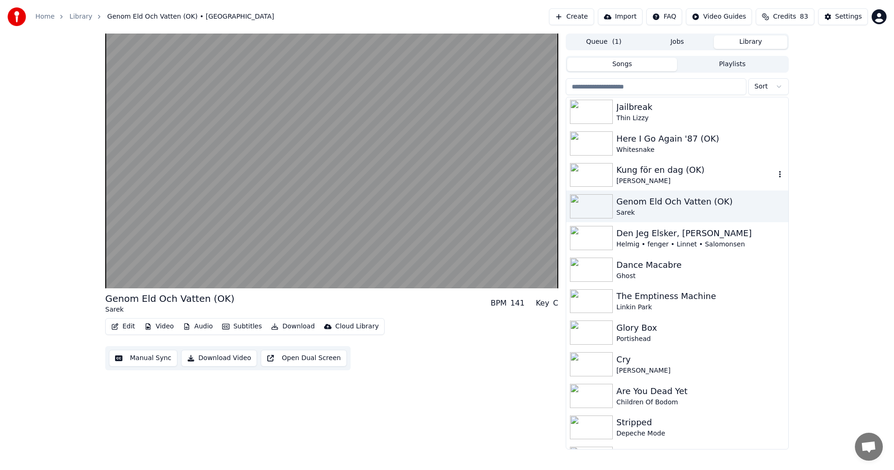
click at [680, 184] on div "[PERSON_NAME]" at bounding box center [696, 181] width 159 height 9
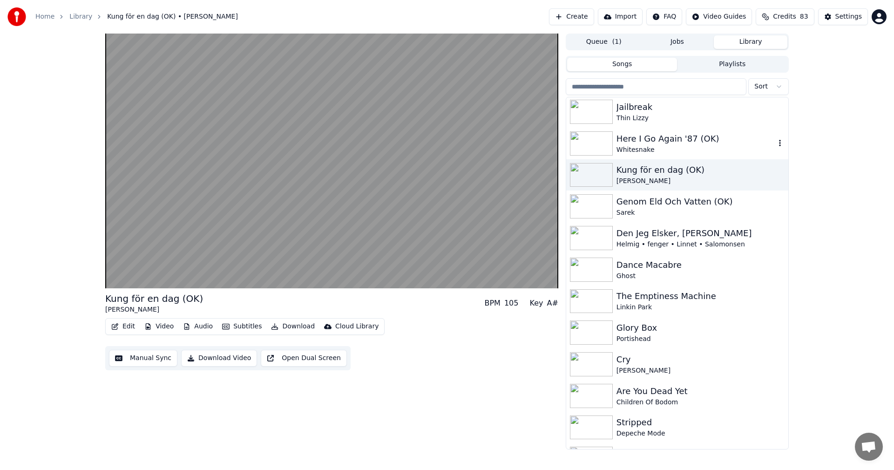
click at [692, 141] on div "Here I Go Again '87 (OK)" at bounding box center [696, 138] width 159 height 13
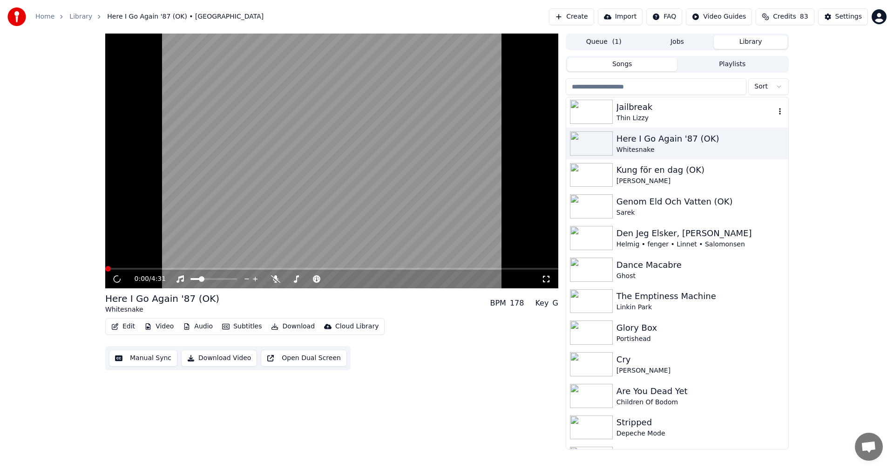
click at [693, 109] on div "Jailbreak" at bounding box center [696, 107] width 159 height 13
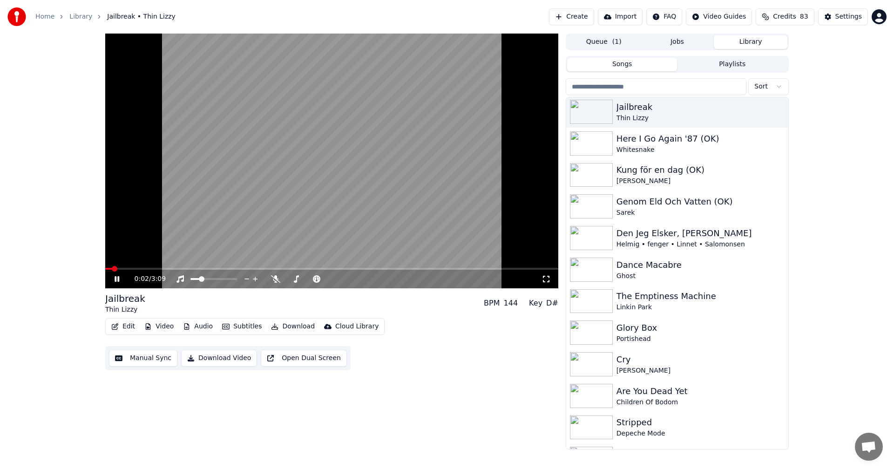
click at [169, 326] on button "Video" at bounding box center [159, 326] width 37 height 13
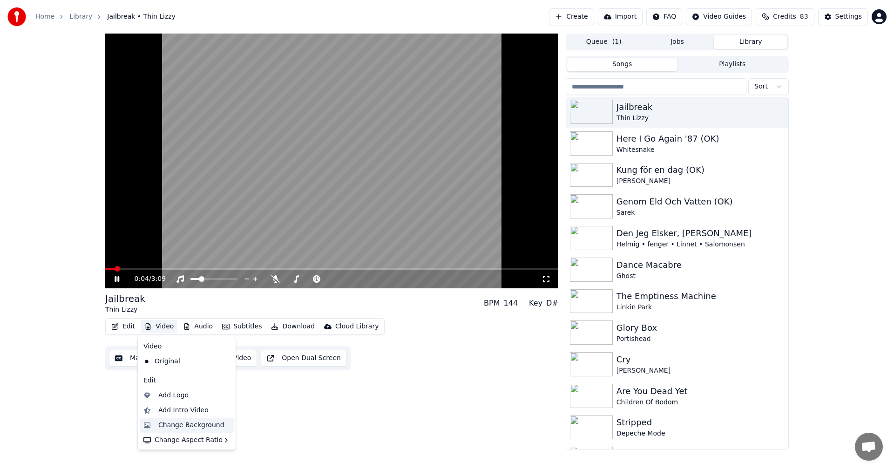
click at [203, 423] on div "Change Background" at bounding box center [191, 425] width 66 height 9
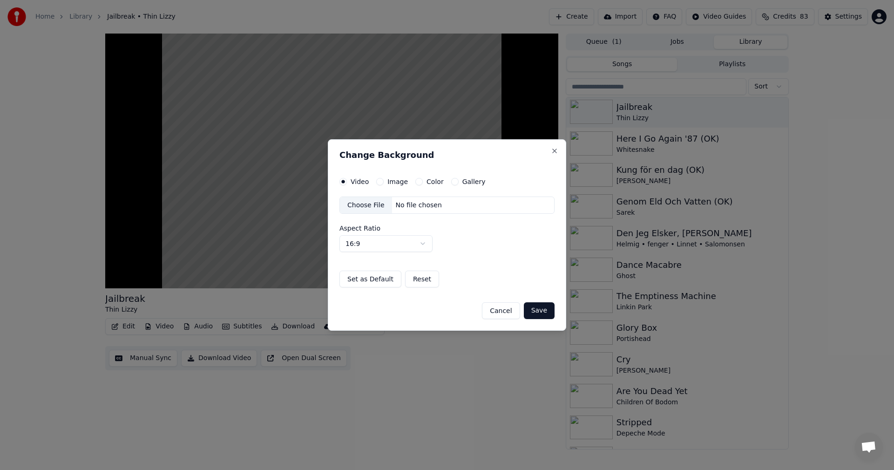
click at [451, 184] on button "Gallery" at bounding box center [454, 181] width 7 height 7
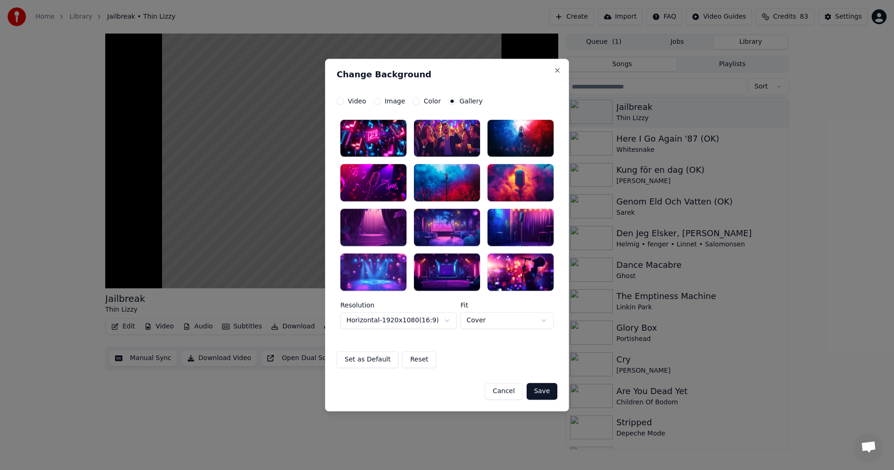
click at [381, 266] on div at bounding box center [373, 271] width 66 height 37
click at [551, 389] on button "Save" at bounding box center [542, 391] width 31 height 17
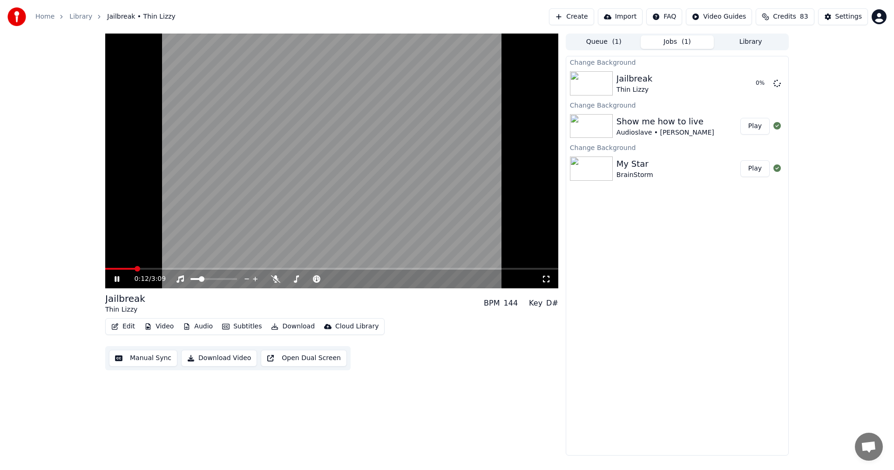
click at [117, 276] on icon at bounding box center [124, 278] width 22 height 7
